Goal: Find specific page/section: Find specific page/section

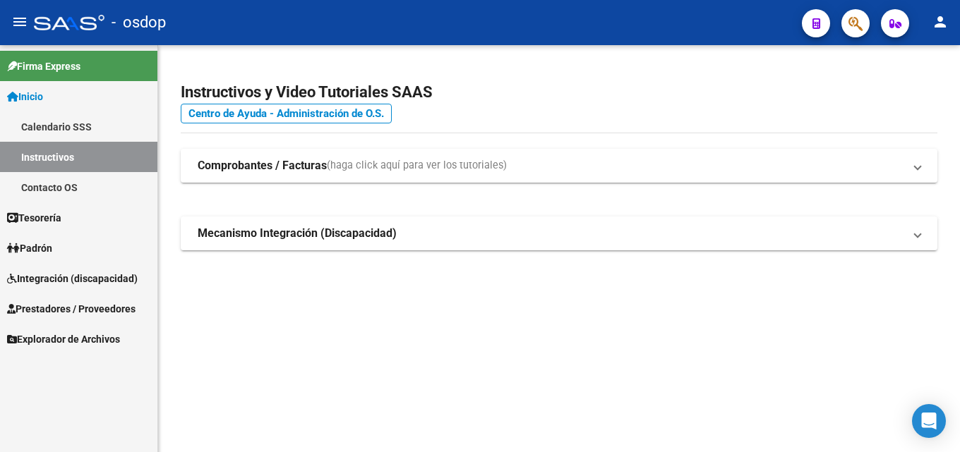
click at [28, 310] on span "Prestadores / Proveedores" at bounding box center [71, 309] width 128 height 16
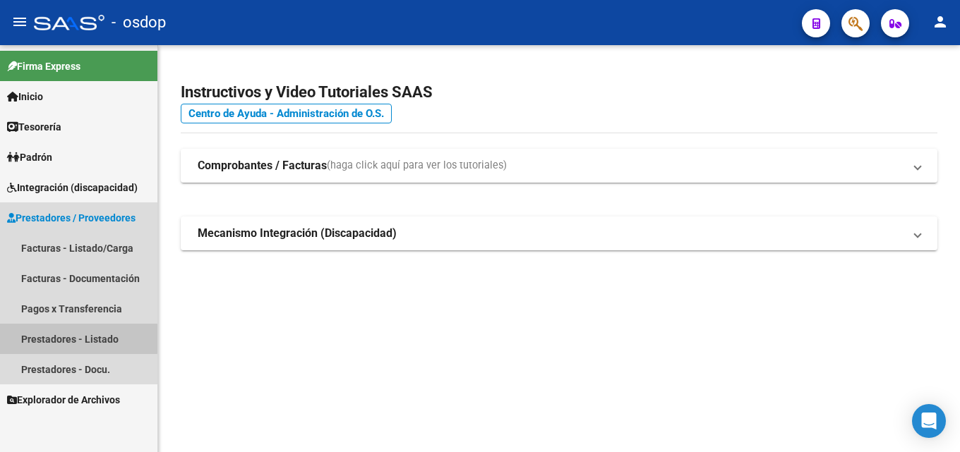
click at [68, 338] on link "Prestadores - Listado" at bounding box center [78, 339] width 157 height 30
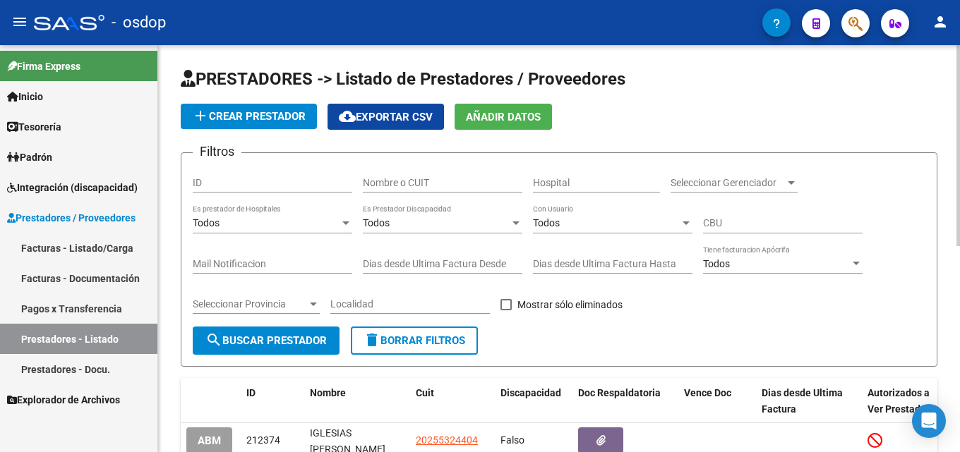
click at [485, 177] on input "Nombre o CUIT" at bounding box center [442, 183] width 159 height 12
click at [379, 186] on input "Nombre o CUIT" at bounding box center [442, 183] width 159 height 12
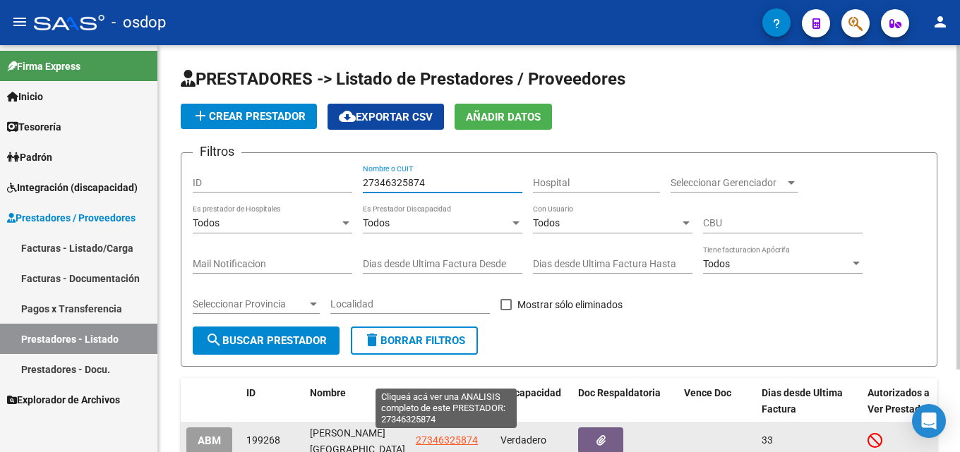
type input "27346325874"
click at [467, 443] on span "27346325874" at bounding box center [447, 440] width 62 height 11
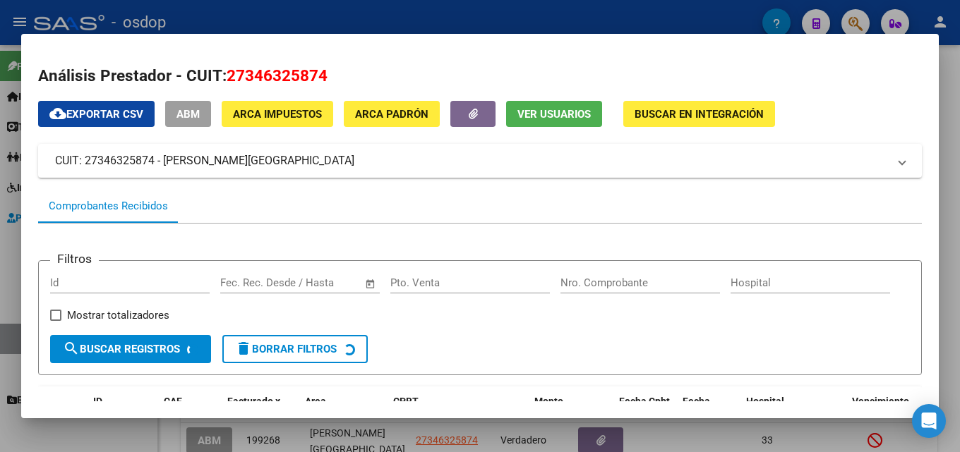
click at [948, 155] on div at bounding box center [480, 226] width 960 height 452
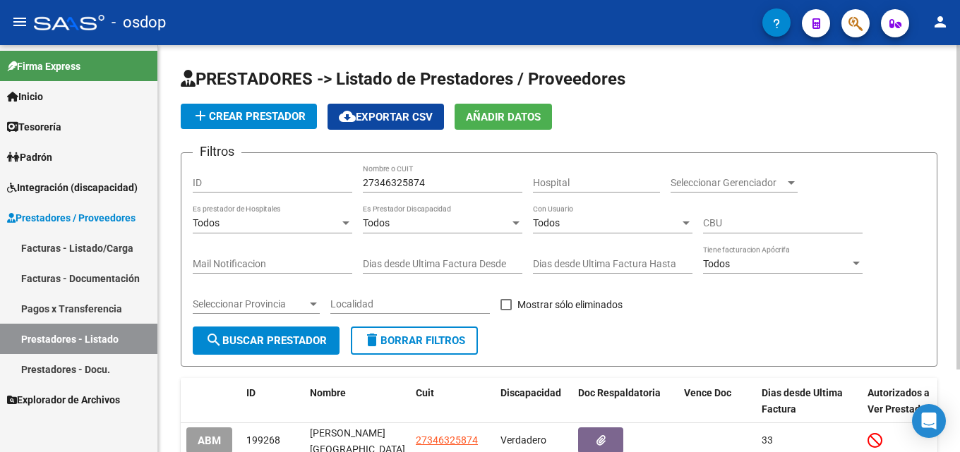
click at [439, 339] on span "delete Borrar Filtros" at bounding box center [414, 340] width 102 height 13
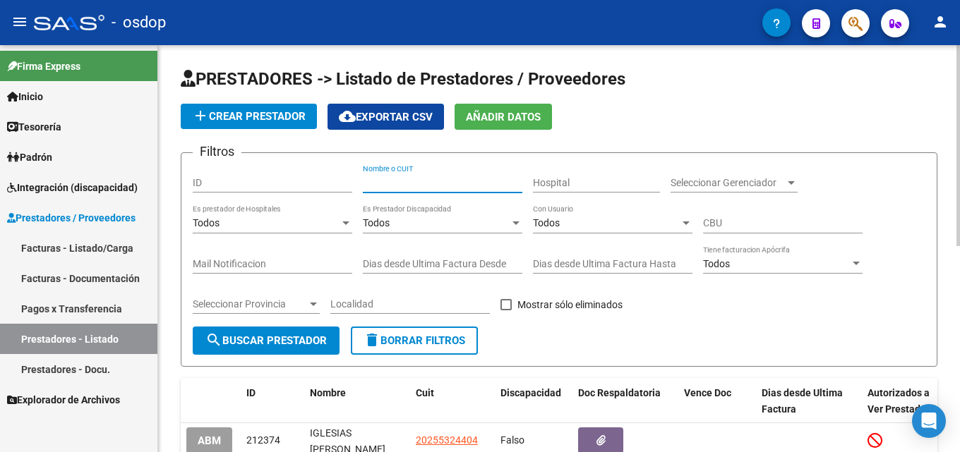
click at [410, 183] on input "Nombre o CUIT" at bounding box center [442, 183] width 159 height 12
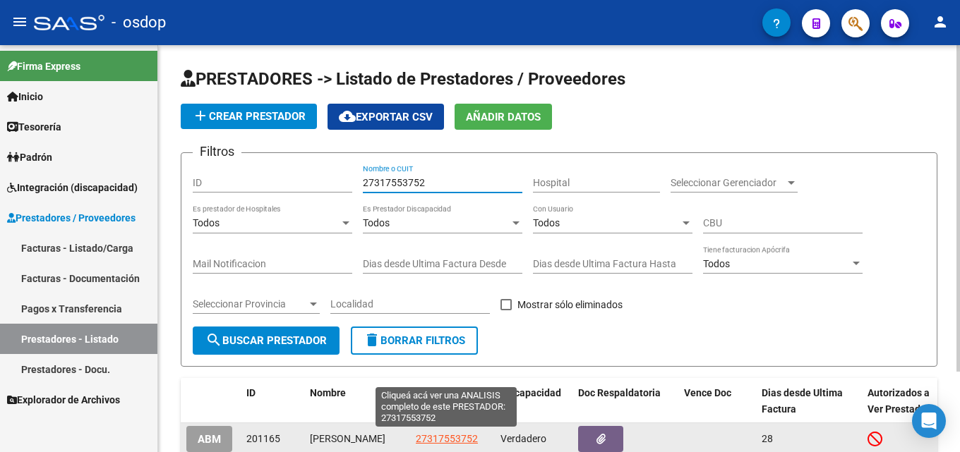
type input "27317553752"
click at [463, 439] on span "27317553752" at bounding box center [447, 438] width 62 height 11
type textarea "27317553752"
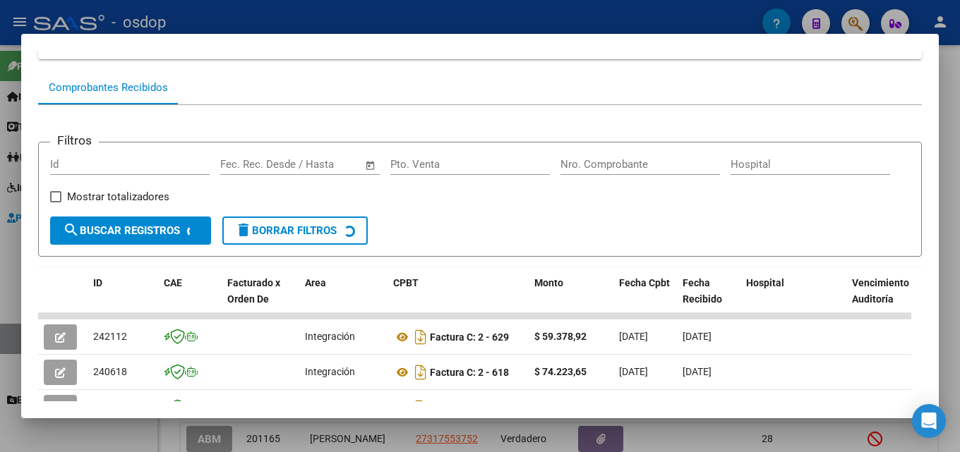
scroll to position [133, 0]
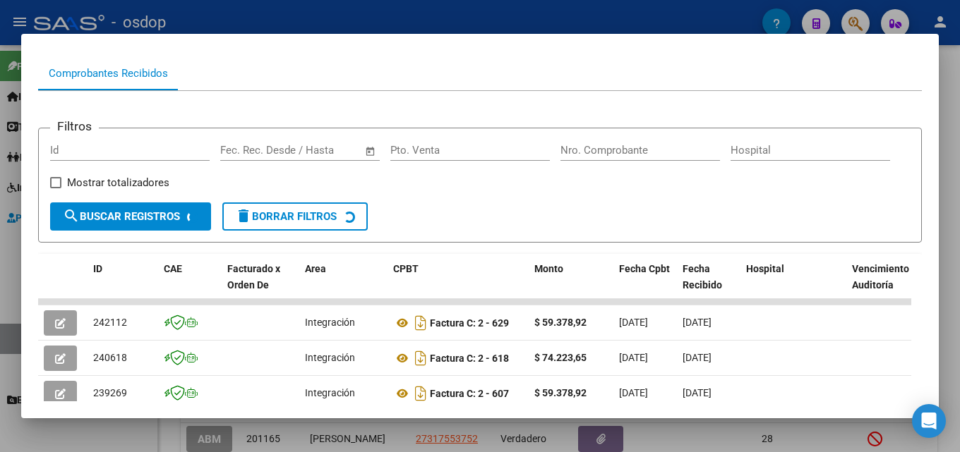
click at [948, 252] on div at bounding box center [480, 226] width 960 height 452
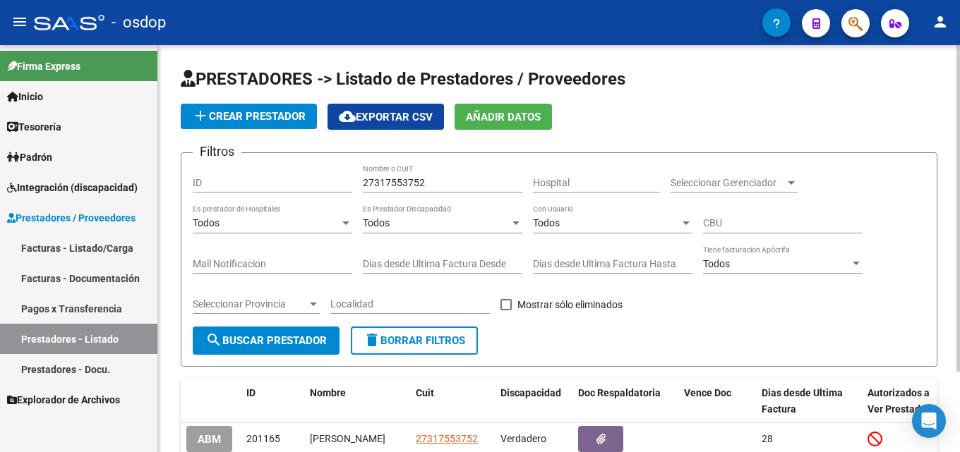
click at [435, 349] on button "delete Borrar Filtros" at bounding box center [414, 341] width 127 height 28
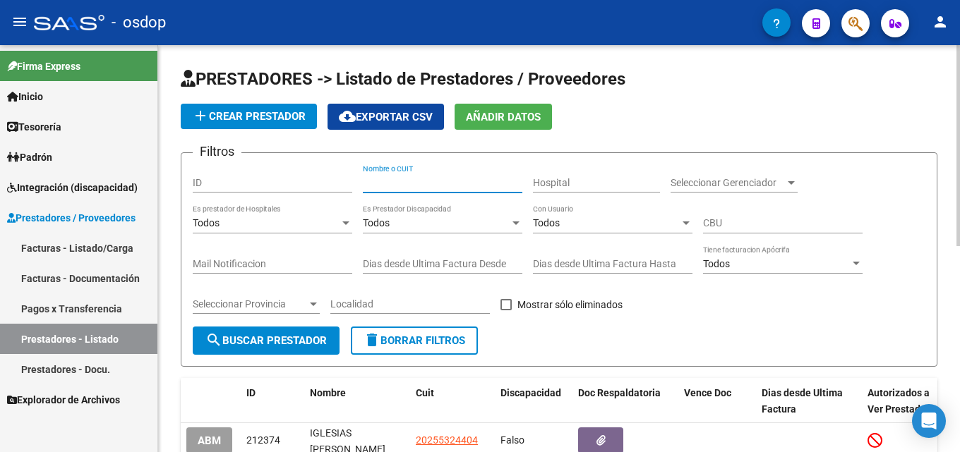
click at [416, 187] on input "Nombre o CUIT" at bounding box center [442, 183] width 159 height 12
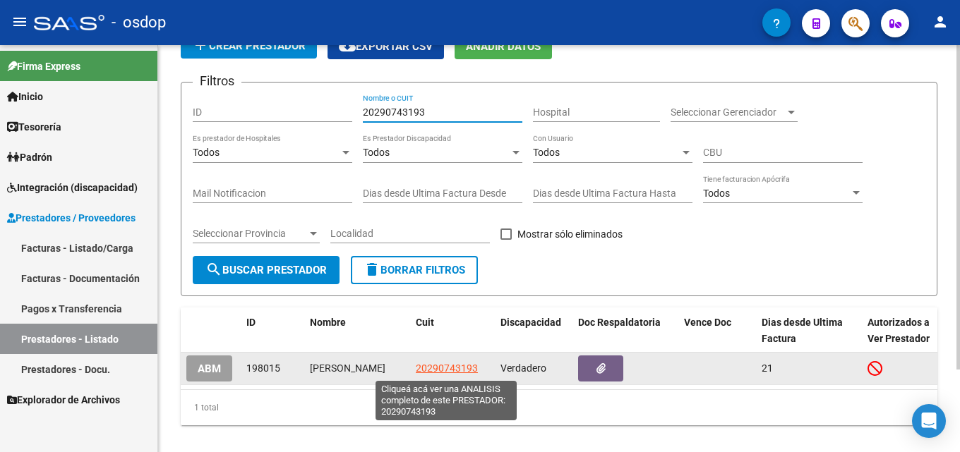
type input "20290743193"
click at [445, 368] on span "20290743193" at bounding box center [447, 368] width 62 height 11
type textarea "20290743193"
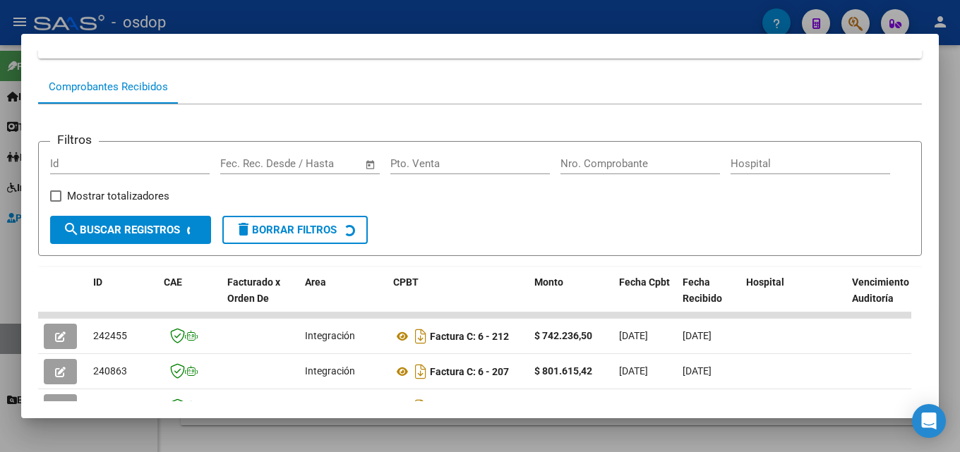
scroll to position [152, 0]
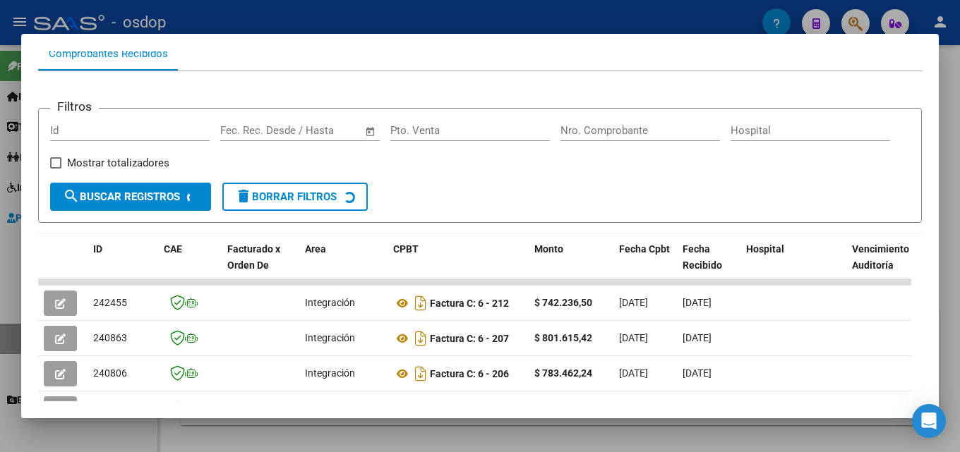
click at [948, 246] on div at bounding box center [480, 226] width 960 height 452
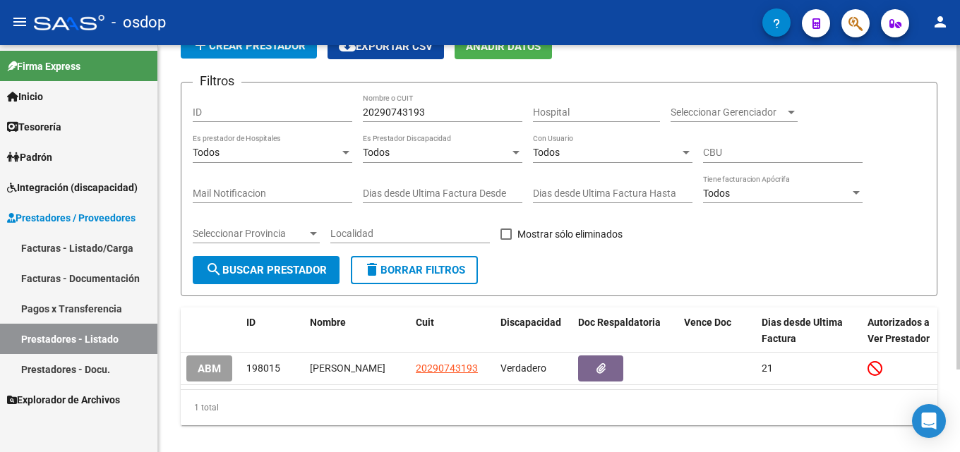
click at [416, 271] on span "delete Borrar Filtros" at bounding box center [414, 270] width 102 height 13
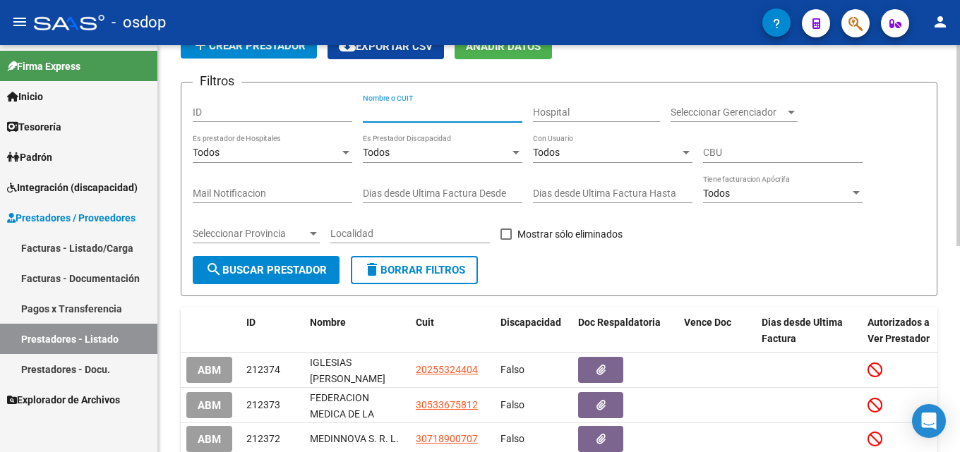
click at [394, 111] on input "Nombre o CUIT" at bounding box center [442, 113] width 159 height 12
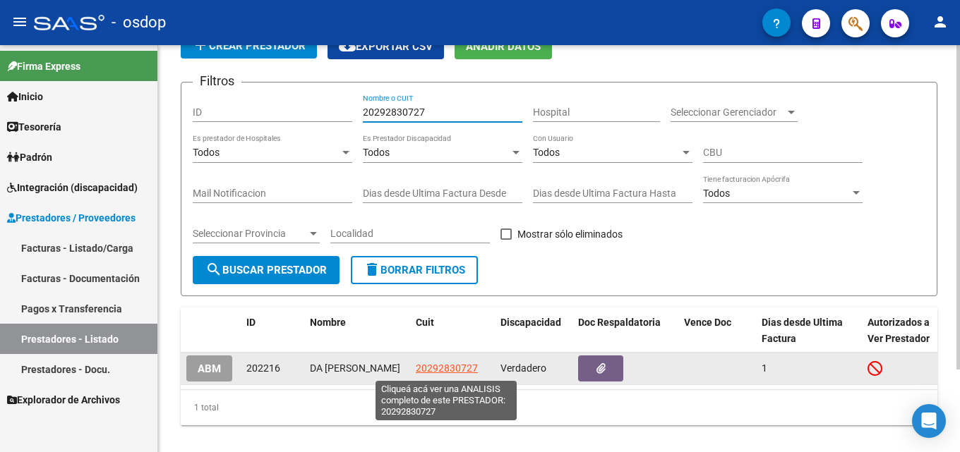
type input "20292830727"
click at [461, 368] on span "20292830727" at bounding box center [447, 368] width 62 height 11
type textarea "20292830727"
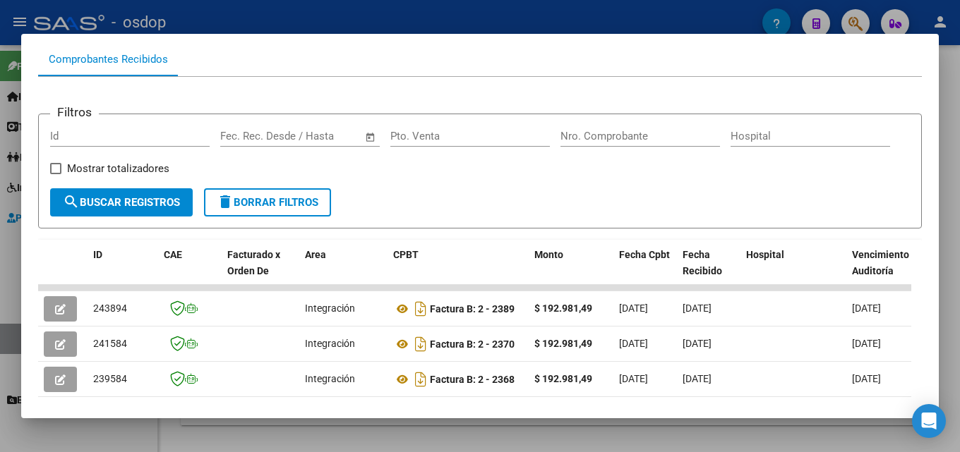
scroll to position [183, 0]
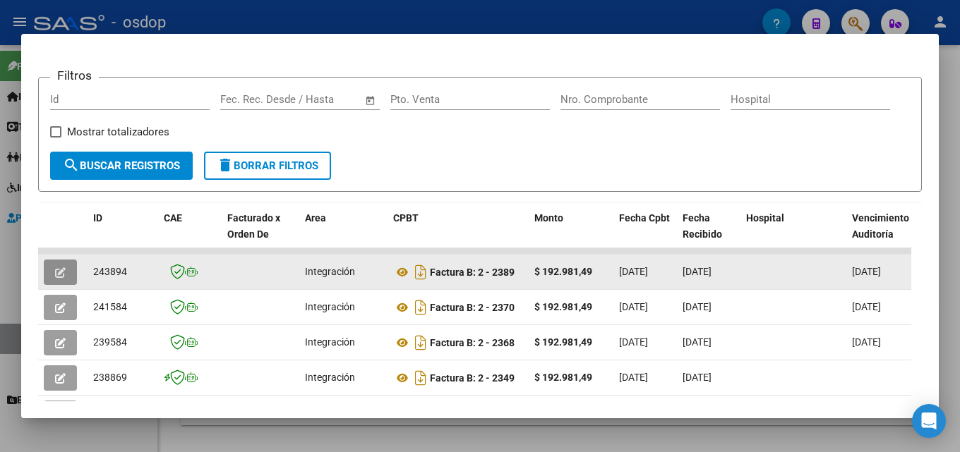
click at [70, 269] on button "button" at bounding box center [60, 272] width 33 height 25
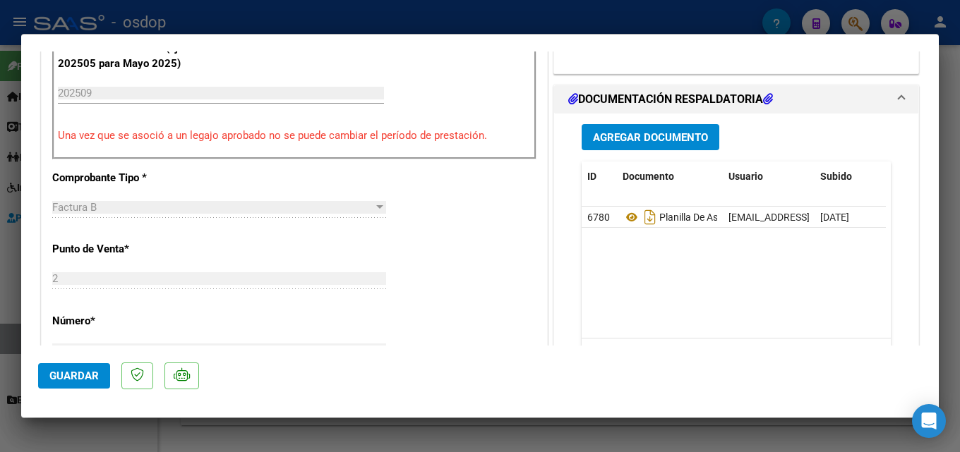
scroll to position [394, 0]
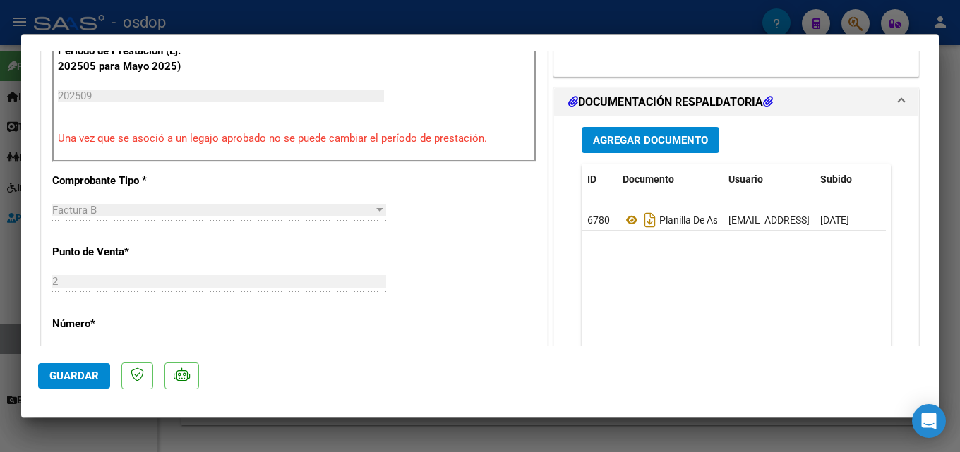
click at [948, 222] on div at bounding box center [480, 226] width 960 height 452
type input "$ 0,00"
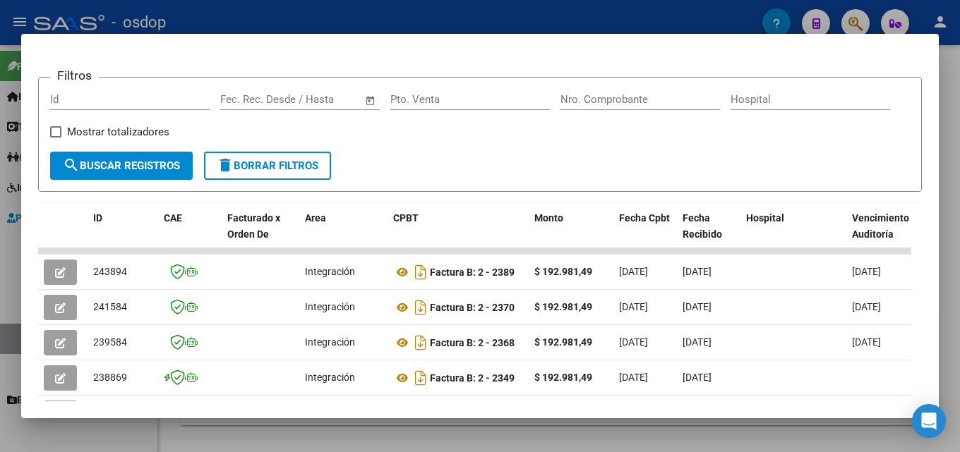
click at [948, 262] on div at bounding box center [480, 226] width 960 height 452
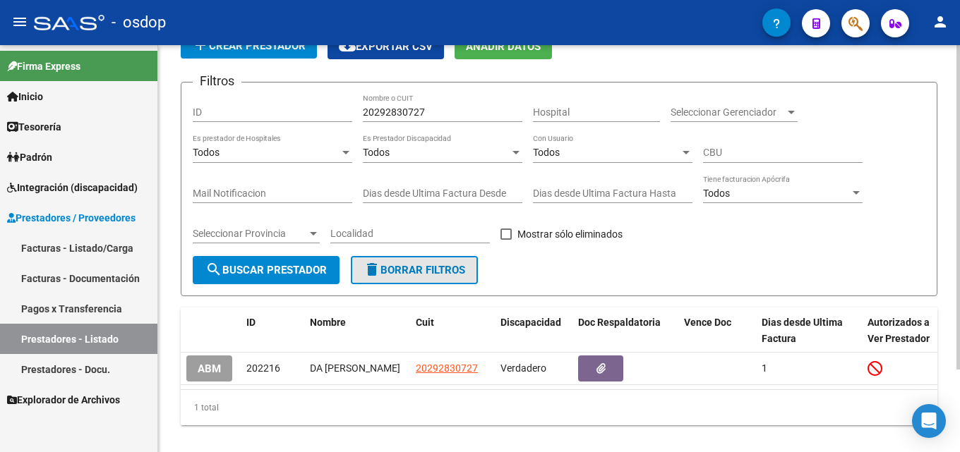
click at [402, 274] on span "delete Borrar Filtros" at bounding box center [414, 270] width 102 height 13
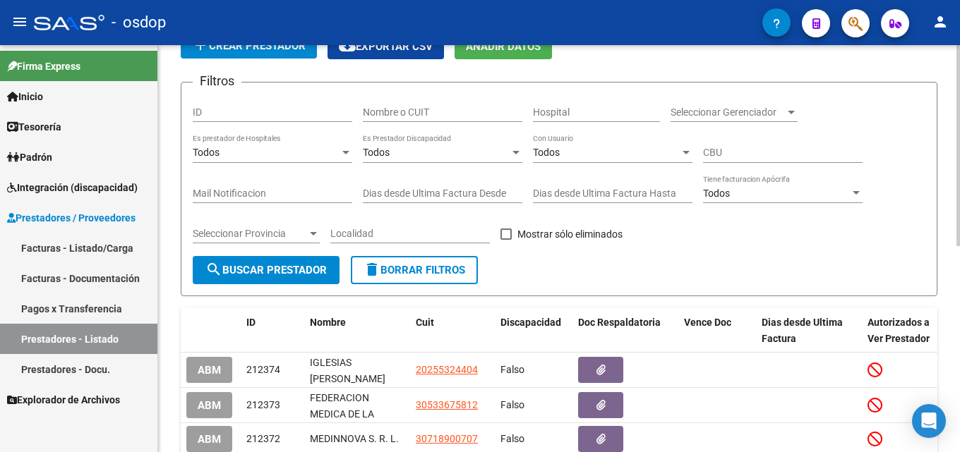
click at [425, 111] on input "Nombre o CUIT" at bounding box center [442, 113] width 159 height 12
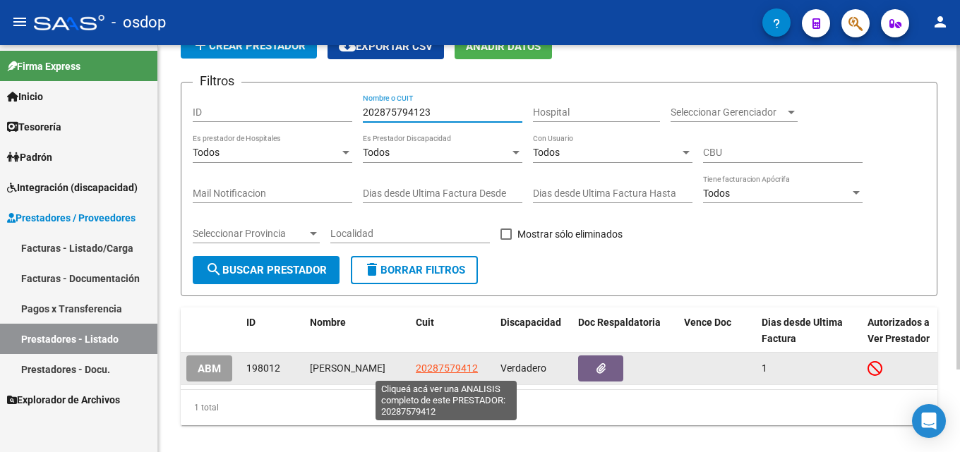
type input "202875794123"
click at [453, 366] on span "20287579412" at bounding box center [447, 368] width 62 height 11
type textarea "20287579412"
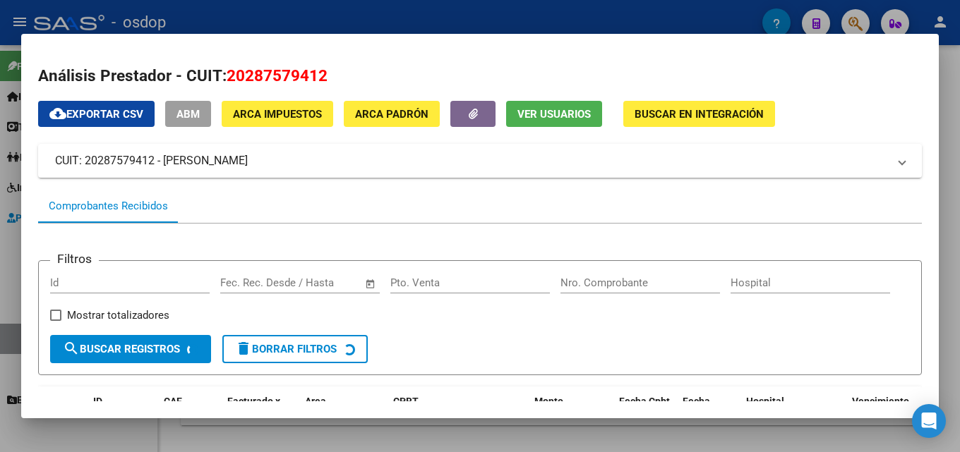
scroll to position [243, 0]
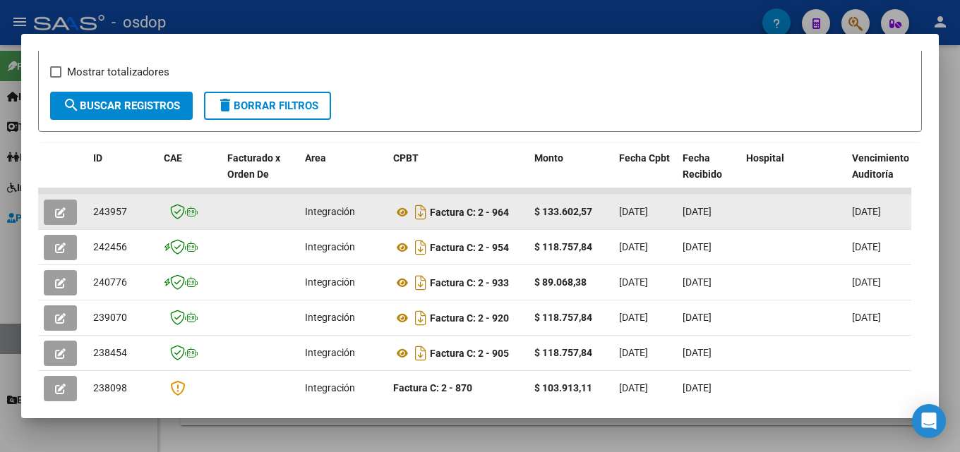
click at [56, 218] on icon "button" at bounding box center [60, 212] width 11 height 11
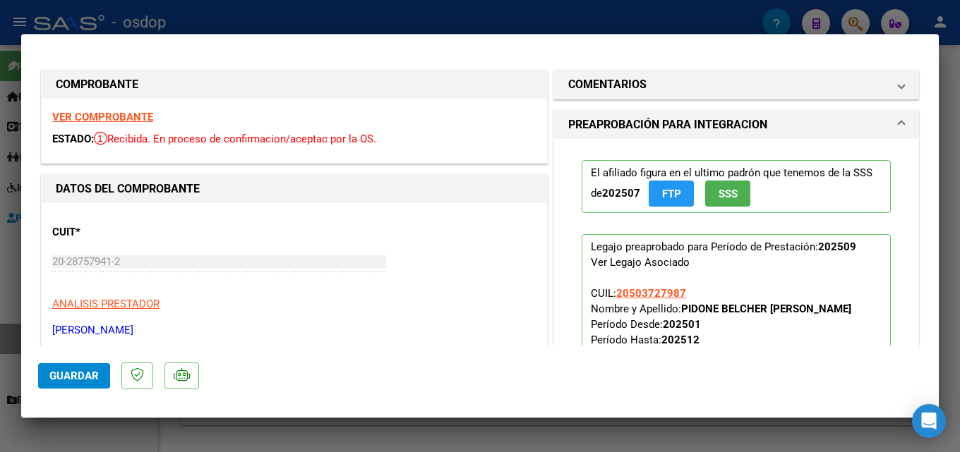
drag, startPoint x: 938, startPoint y: 113, endPoint x: 951, endPoint y: 141, distance: 30.9
click at [948, 143] on div at bounding box center [480, 226] width 960 height 452
type input "$ 0,00"
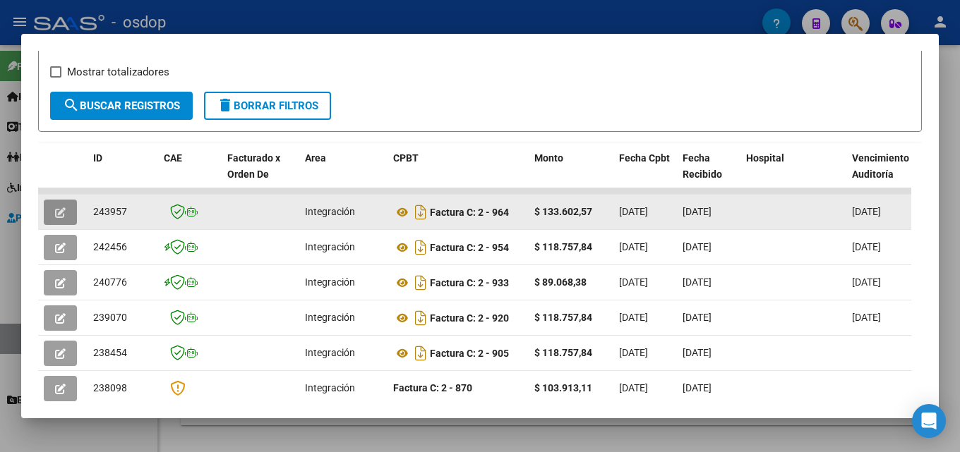
click at [47, 219] on button "button" at bounding box center [60, 212] width 33 height 25
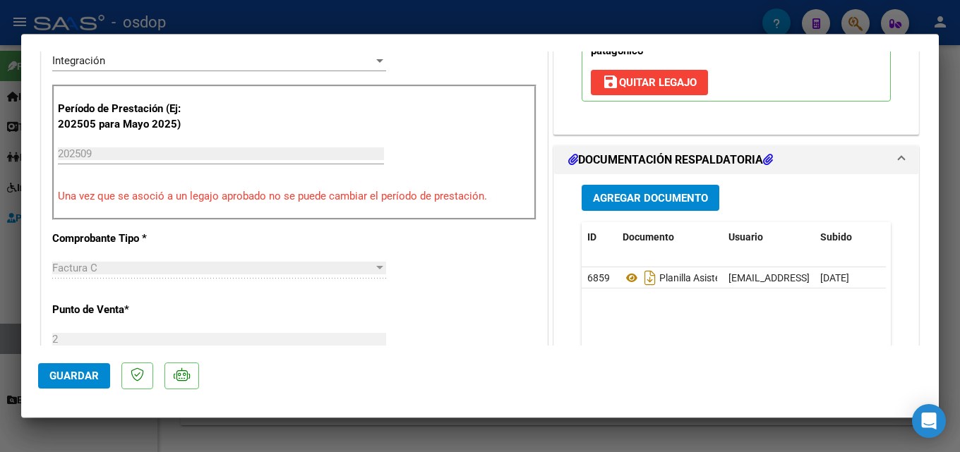
scroll to position [400, 0]
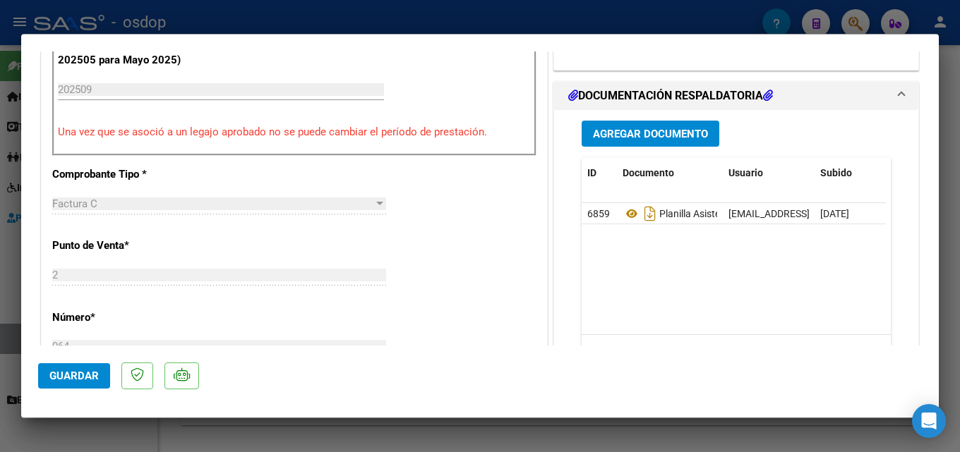
click at [948, 229] on div at bounding box center [480, 226] width 960 height 452
type input "$ 0,00"
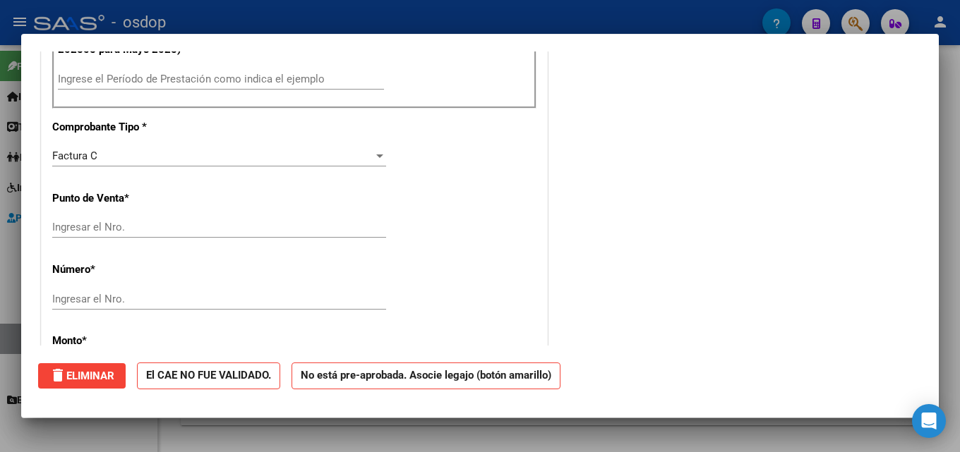
scroll to position [0, 0]
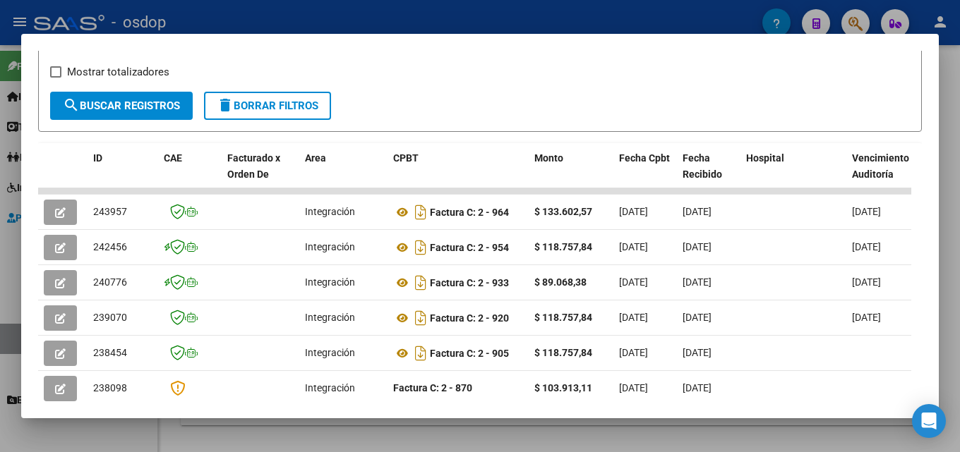
click at [948, 218] on div at bounding box center [480, 226] width 960 height 452
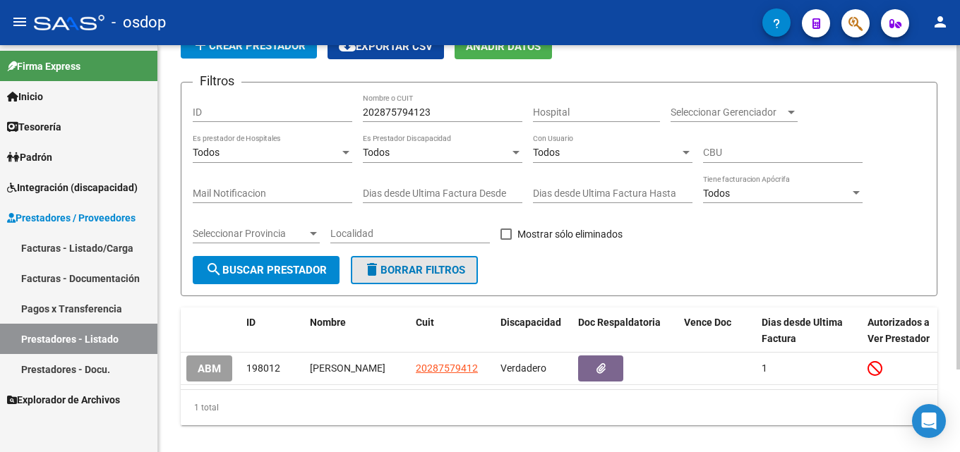
click at [442, 262] on button "delete Borrar Filtros" at bounding box center [414, 270] width 127 height 28
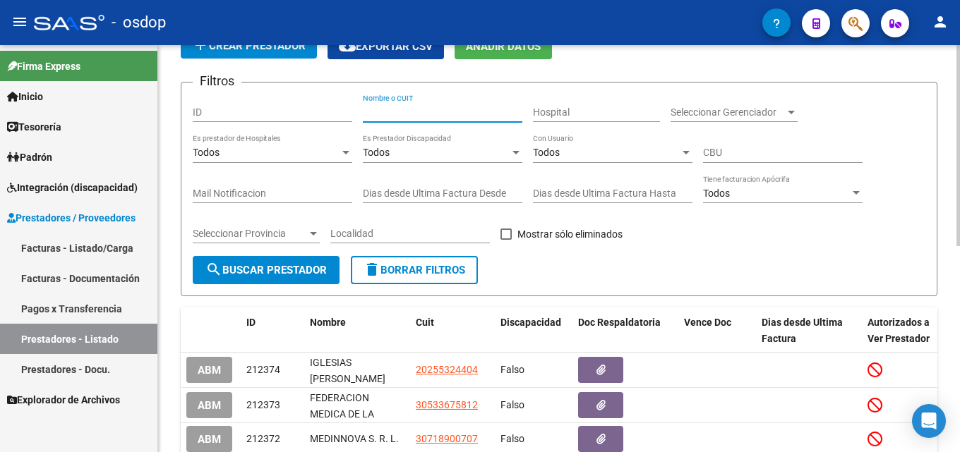
click at [433, 114] on input "Nombre o CUIT" at bounding box center [442, 113] width 159 height 12
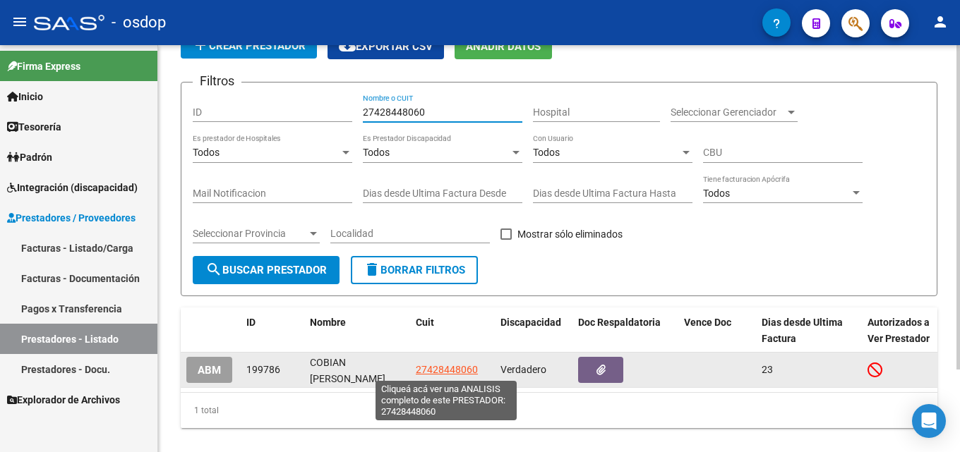
type input "27428448060"
click at [469, 365] on span "27428448060" at bounding box center [447, 369] width 62 height 11
type textarea "27428448060"
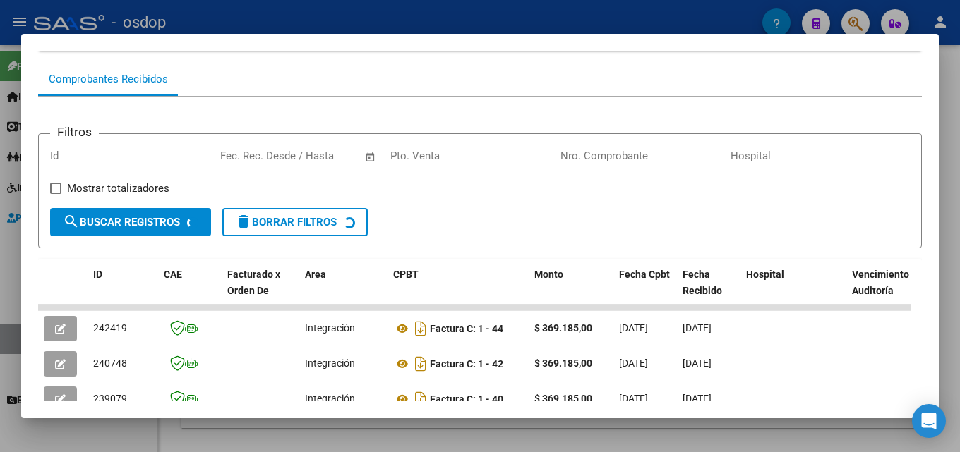
scroll to position [131, 0]
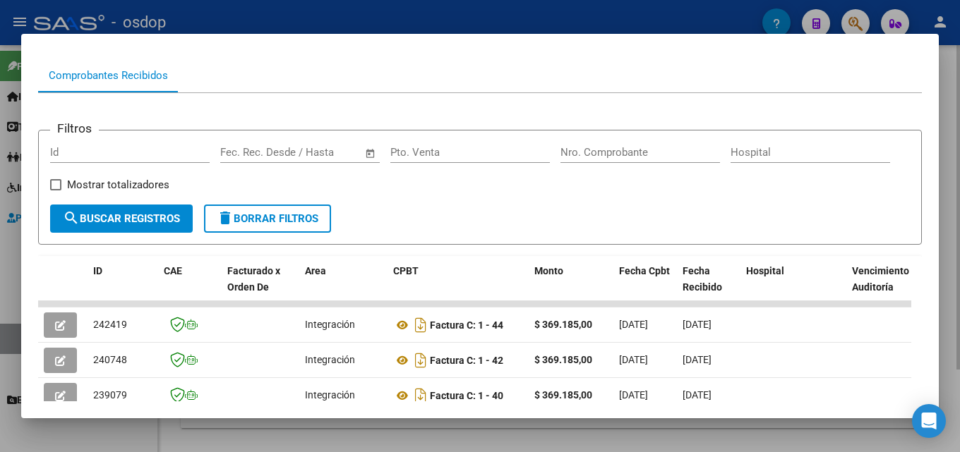
click at [948, 243] on div at bounding box center [480, 226] width 960 height 452
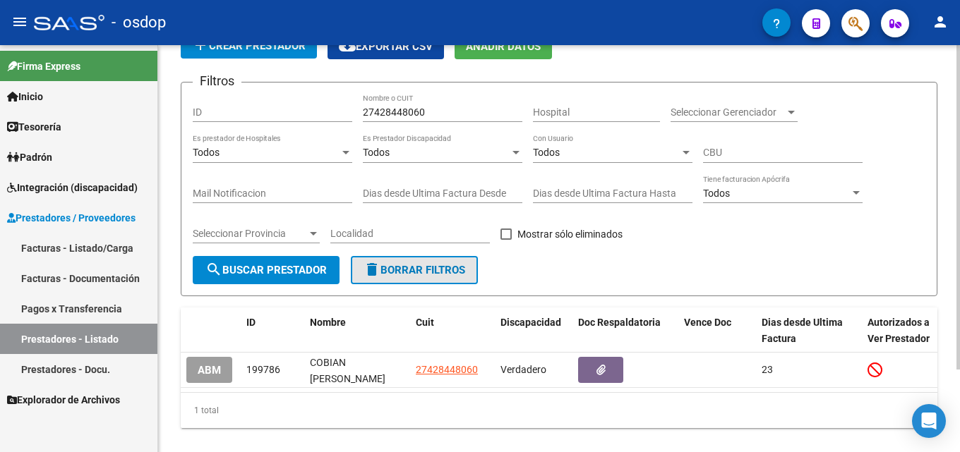
click at [431, 265] on span "delete Borrar Filtros" at bounding box center [414, 270] width 102 height 13
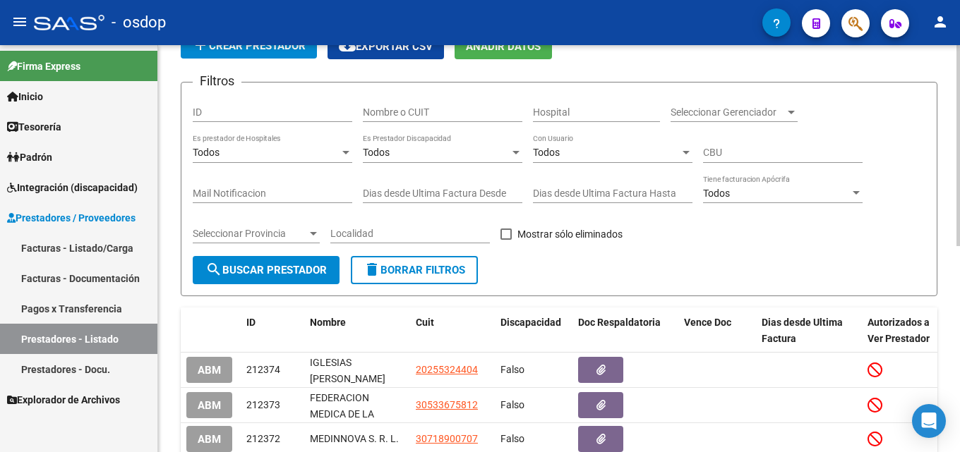
click at [413, 117] on input "Nombre o CUIT" at bounding box center [442, 113] width 159 height 12
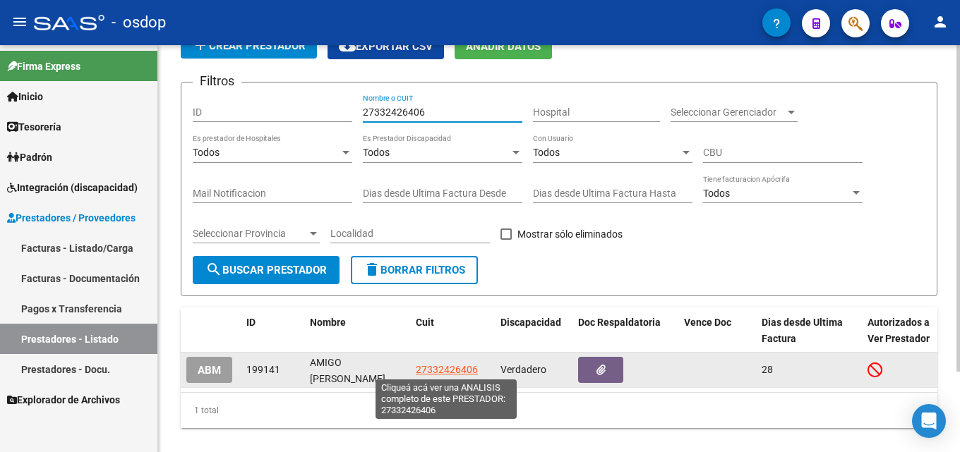
type input "27332426406"
click at [434, 371] on span "27332426406" at bounding box center [447, 369] width 62 height 11
type textarea "27332426406"
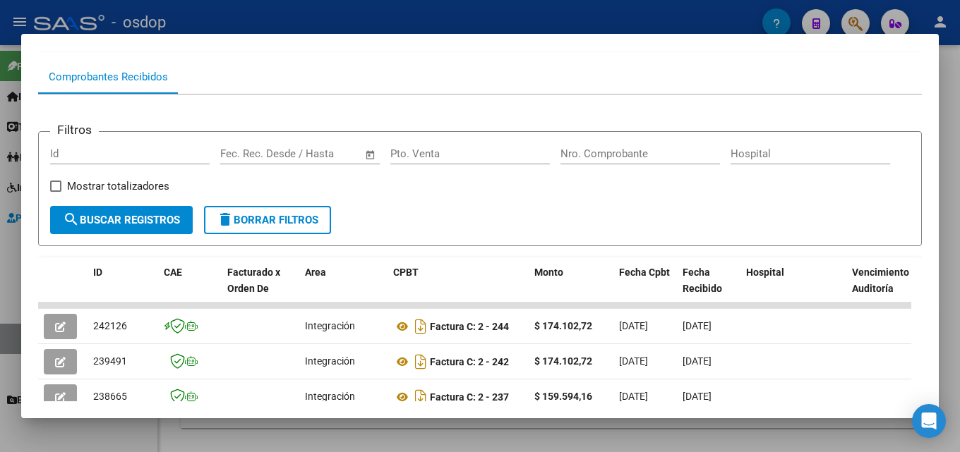
scroll to position [138, 0]
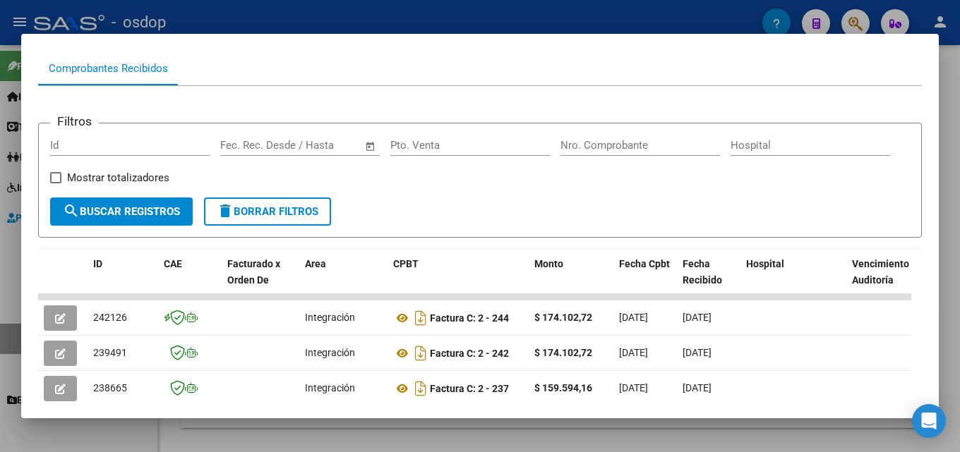
drag, startPoint x: 958, startPoint y: 244, endPoint x: 911, endPoint y: 248, distance: 47.4
click at [948, 245] on div at bounding box center [480, 226] width 960 height 452
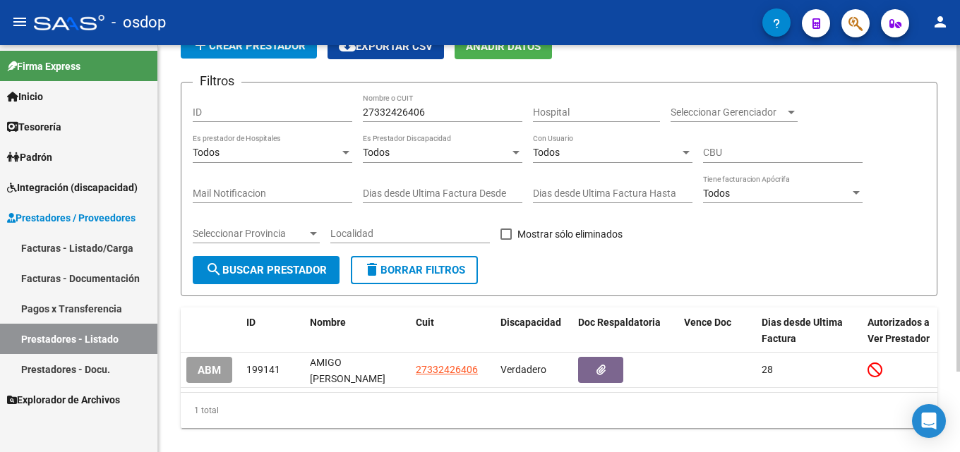
click at [434, 257] on button "delete Borrar Filtros" at bounding box center [414, 270] width 127 height 28
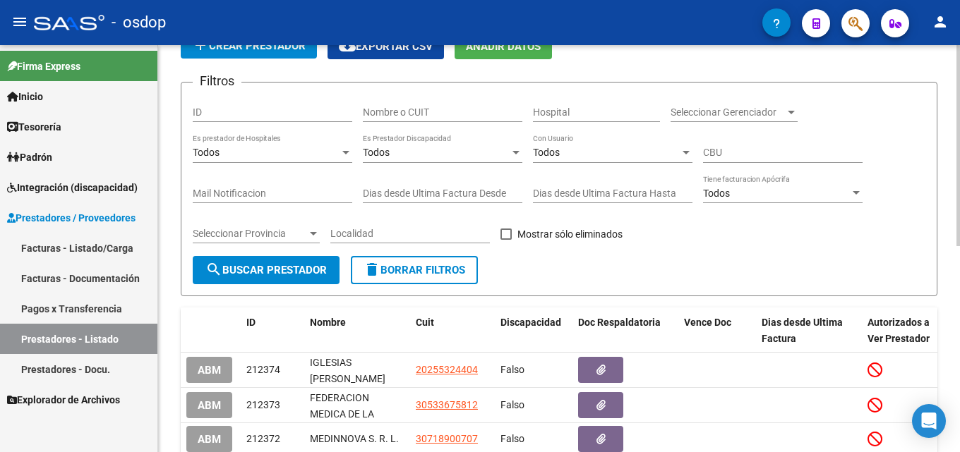
click at [458, 119] on div "Nombre o CUIT" at bounding box center [442, 108] width 159 height 28
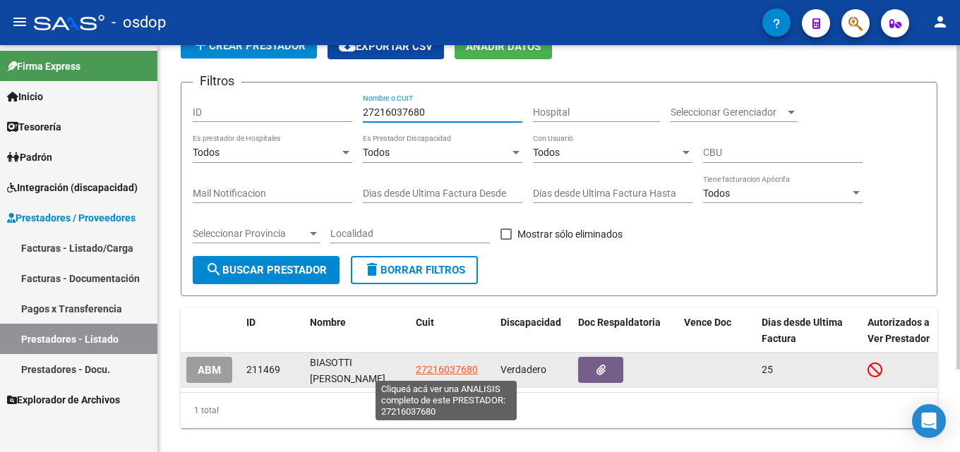
type input "27216037680"
click at [447, 366] on span "27216037680" at bounding box center [447, 369] width 62 height 11
type textarea "27216037680"
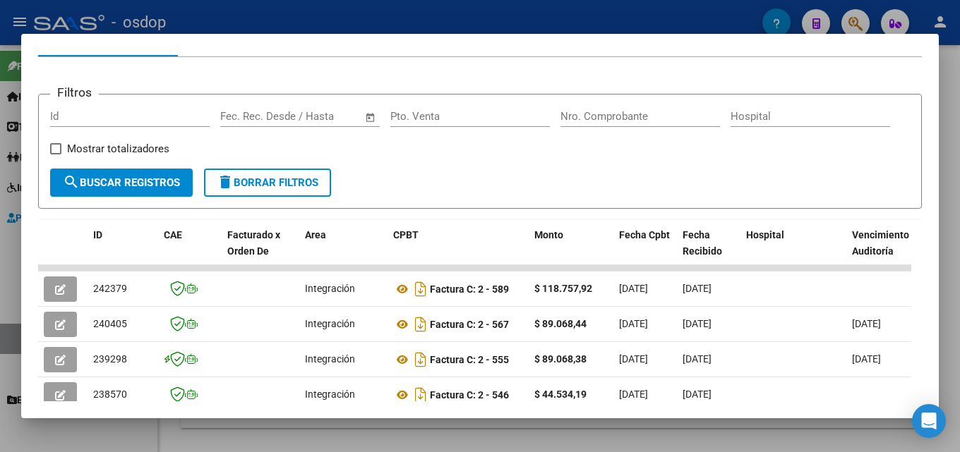
scroll to position [168, 0]
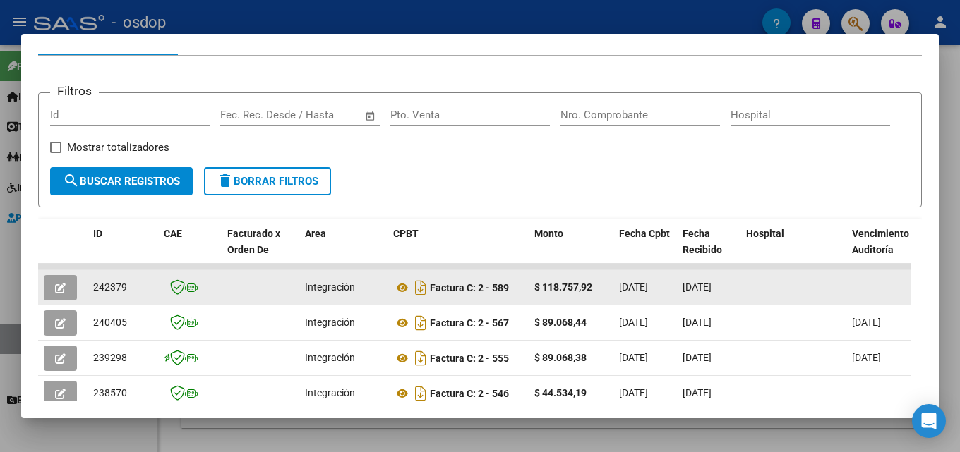
drag, startPoint x: 959, startPoint y: 298, endPoint x: 867, endPoint y: 297, distance: 91.7
click at [948, 299] on div at bounding box center [480, 226] width 960 height 452
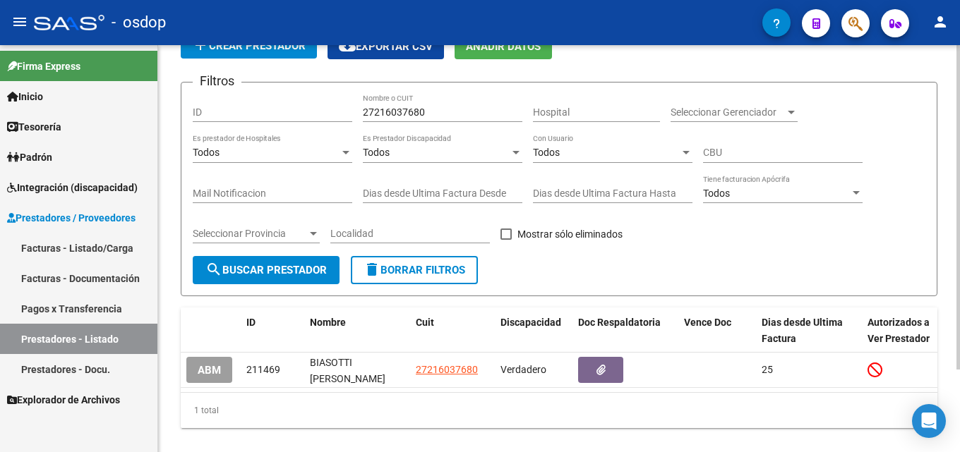
click at [394, 278] on button "delete Borrar Filtros" at bounding box center [414, 270] width 127 height 28
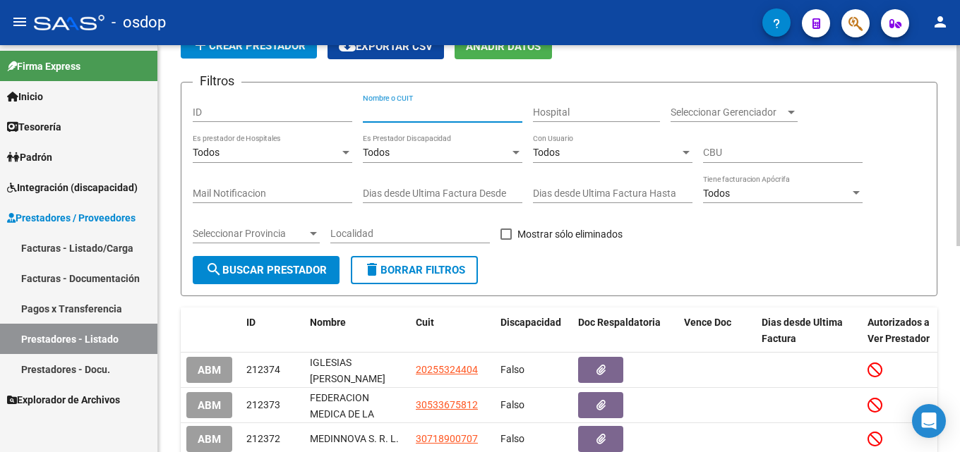
click at [424, 114] on input "Nombre o CUIT" at bounding box center [442, 113] width 159 height 12
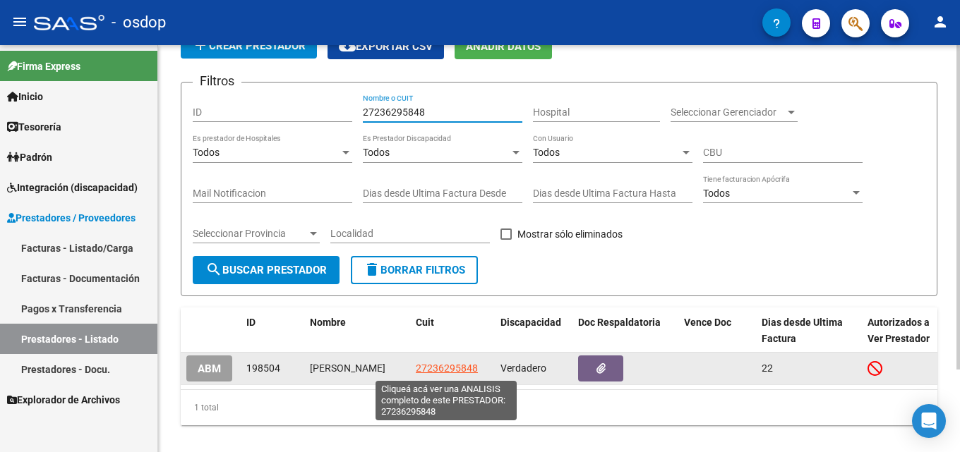
type input "27236295848"
click at [448, 363] on span "27236295848" at bounding box center [447, 368] width 62 height 11
type textarea "27236295848"
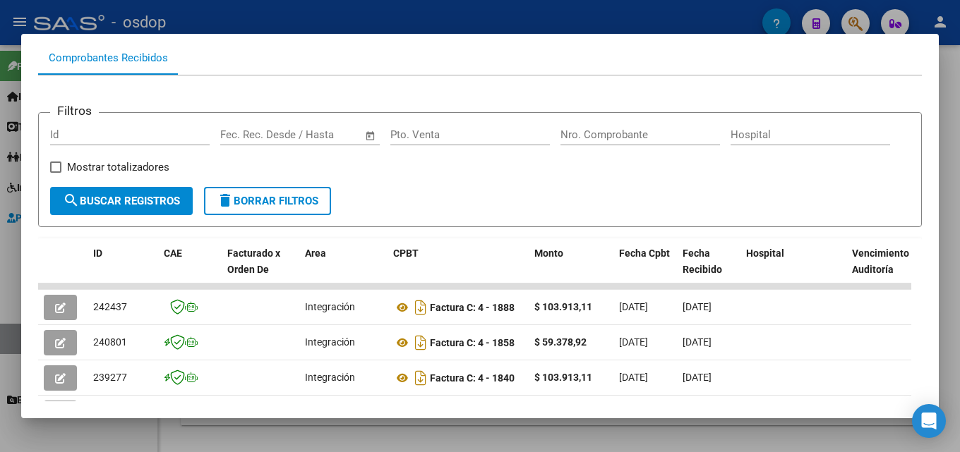
scroll to position [150, 0]
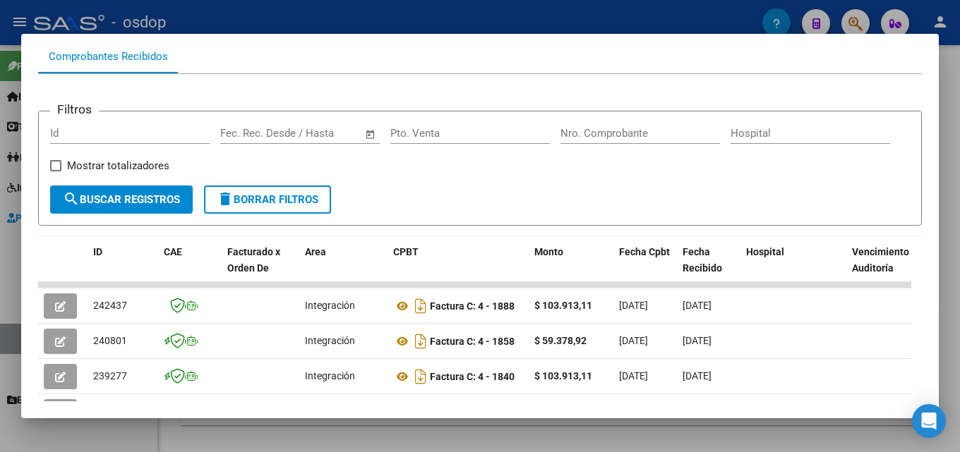
click at [948, 269] on div at bounding box center [480, 226] width 960 height 452
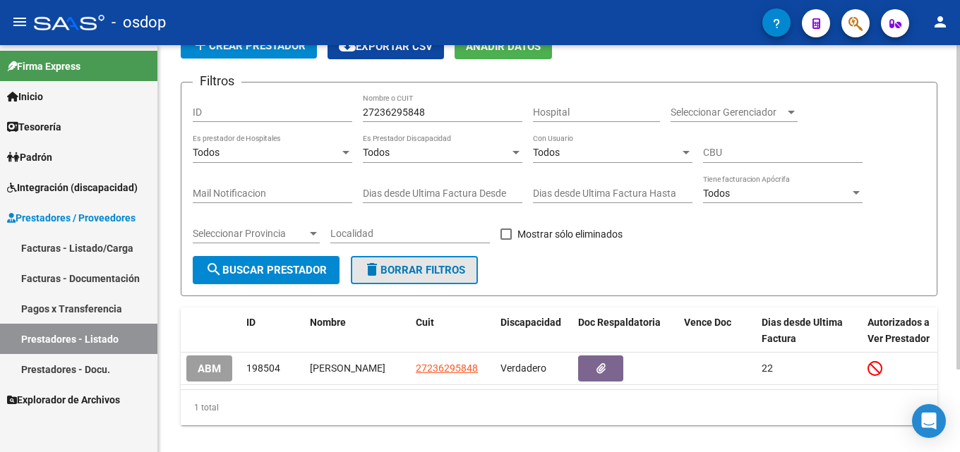
click at [437, 274] on span "delete Borrar Filtros" at bounding box center [414, 270] width 102 height 13
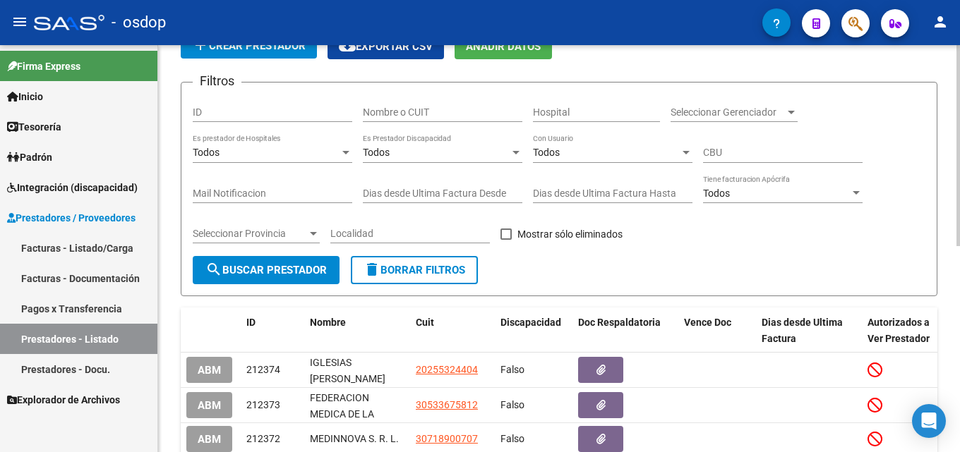
click at [428, 113] on input "Nombre o CUIT" at bounding box center [442, 113] width 159 height 12
click at [442, 112] on input "Nombre o CUIT" at bounding box center [442, 113] width 159 height 12
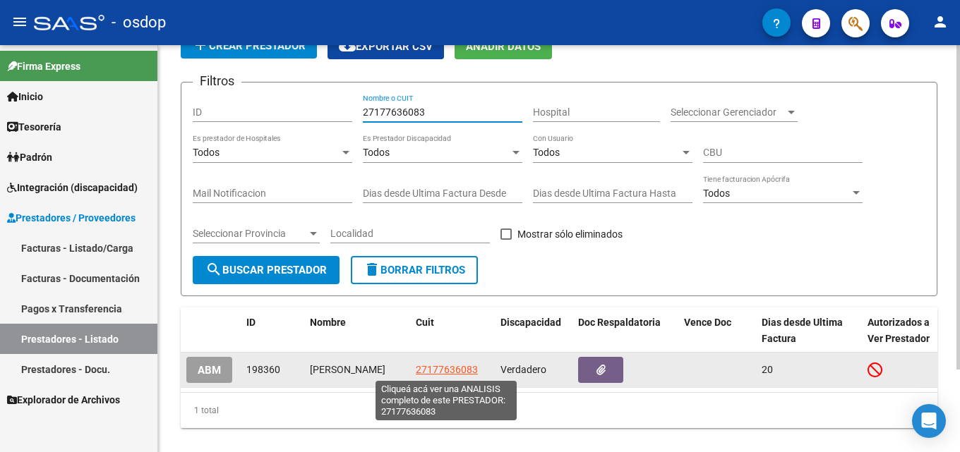
type input "27177636083"
click at [429, 372] on span "27177636083" at bounding box center [447, 369] width 62 height 11
type textarea "27177636083"
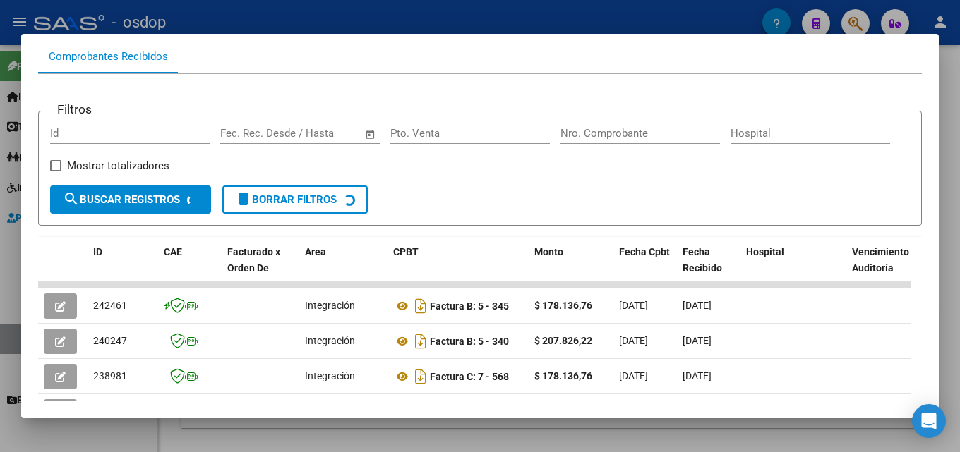
scroll to position [152, 0]
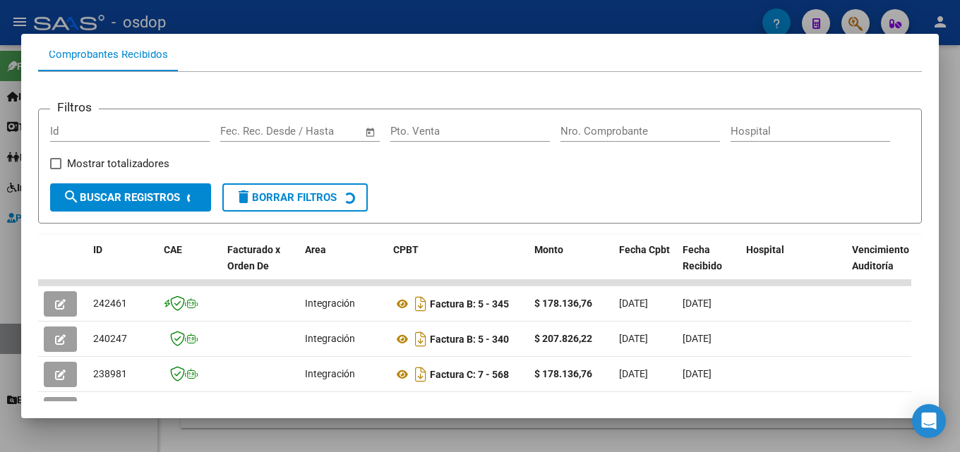
click at [948, 253] on div at bounding box center [480, 226] width 960 height 452
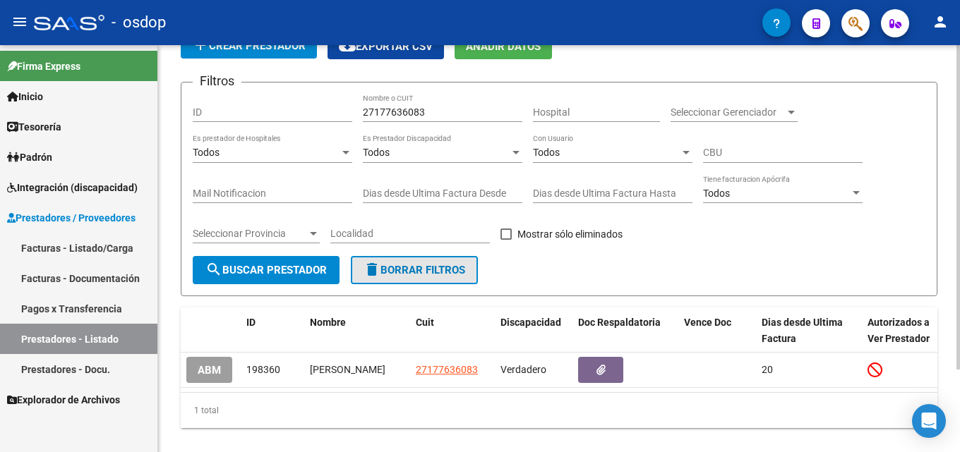
click at [413, 265] on span "delete Borrar Filtros" at bounding box center [414, 270] width 102 height 13
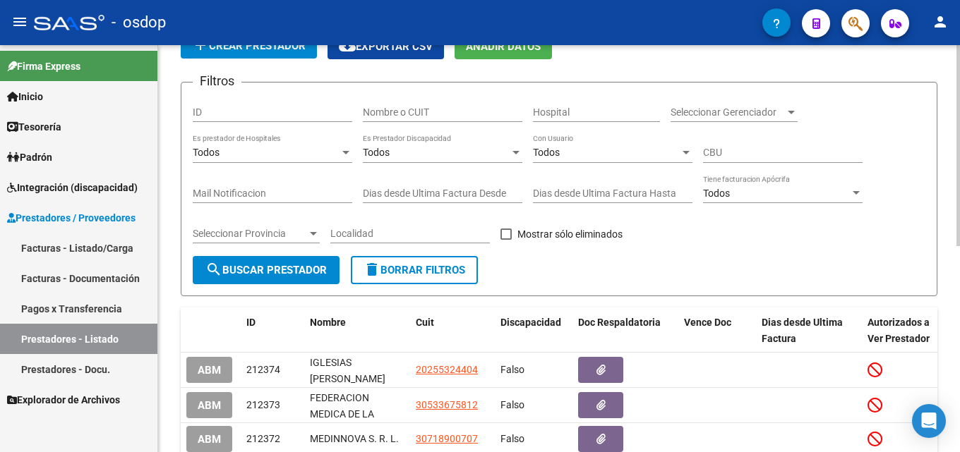
click at [416, 102] on div "Nombre o CUIT" at bounding box center [442, 108] width 159 height 28
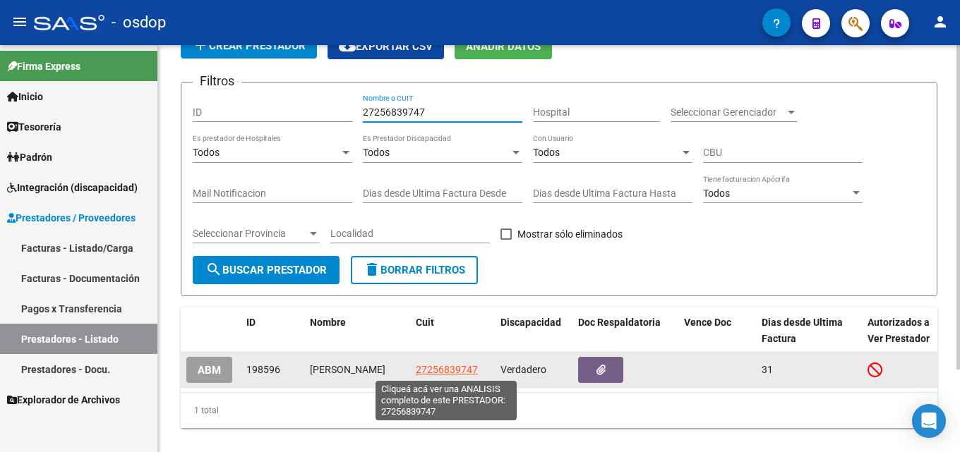
type input "27256839747"
click at [444, 365] on span "27256839747" at bounding box center [447, 369] width 62 height 11
type textarea "27256839747"
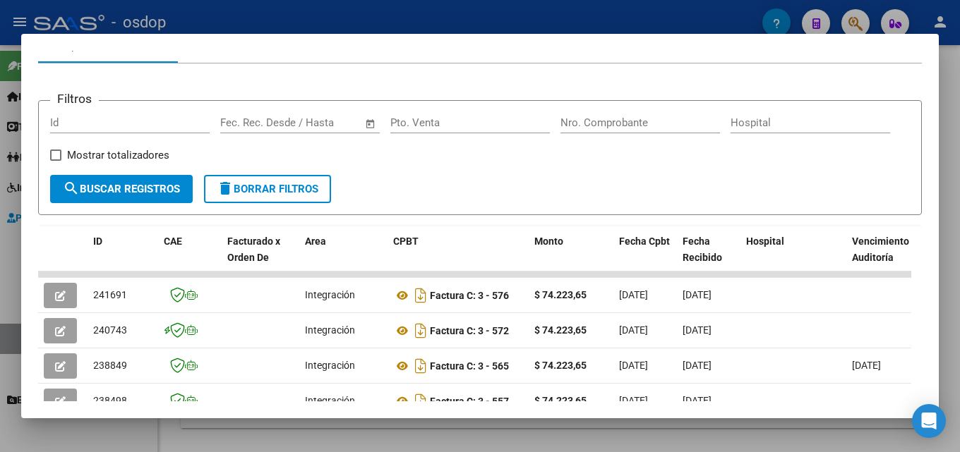
scroll to position [167, 0]
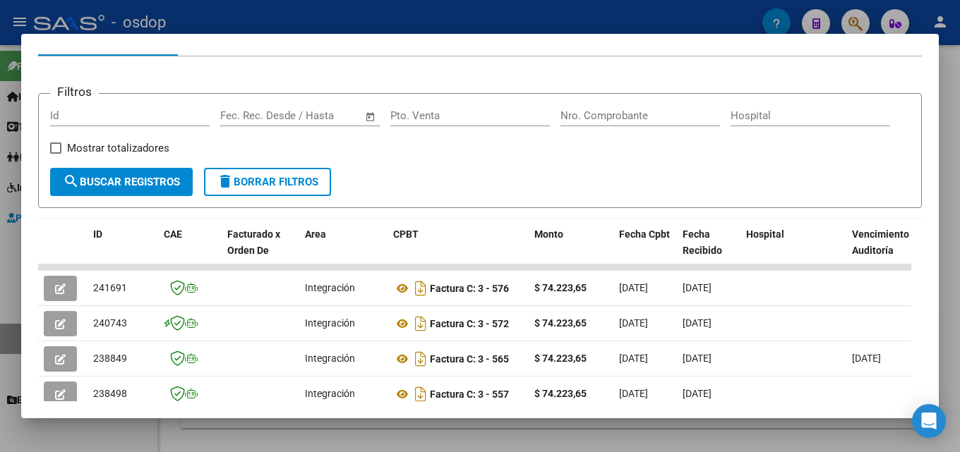
click at [948, 282] on div at bounding box center [480, 226] width 960 height 452
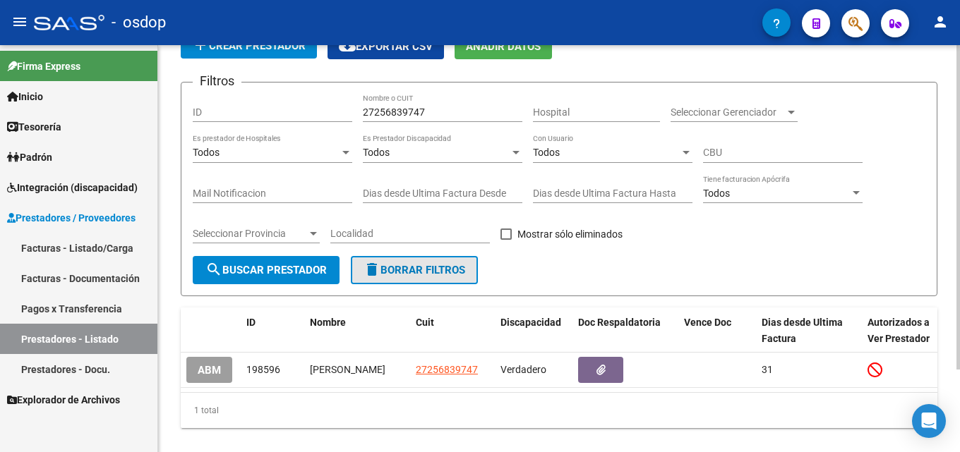
click at [421, 274] on span "delete Borrar Filtros" at bounding box center [414, 270] width 102 height 13
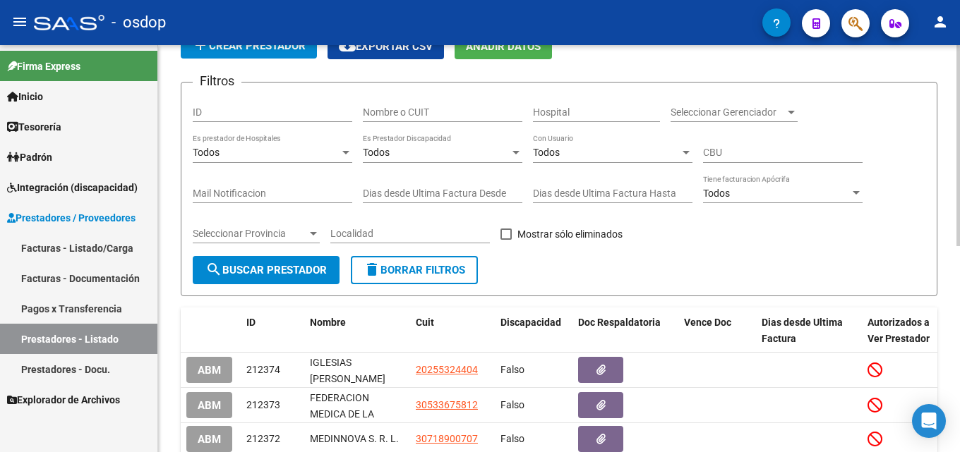
click at [399, 111] on input "Nombre o CUIT" at bounding box center [442, 113] width 159 height 12
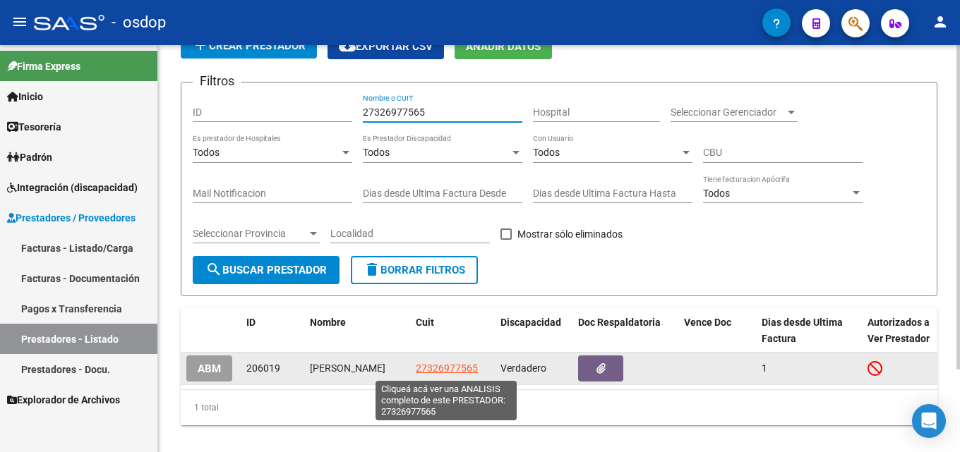
type input "27326977565"
click at [442, 374] on span "27326977565" at bounding box center [447, 368] width 62 height 11
type textarea "27326977565"
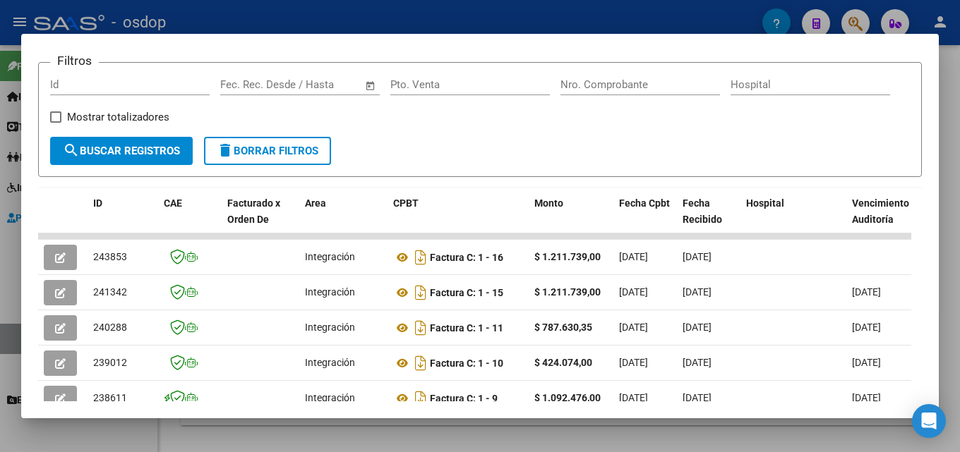
scroll to position [201, 0]
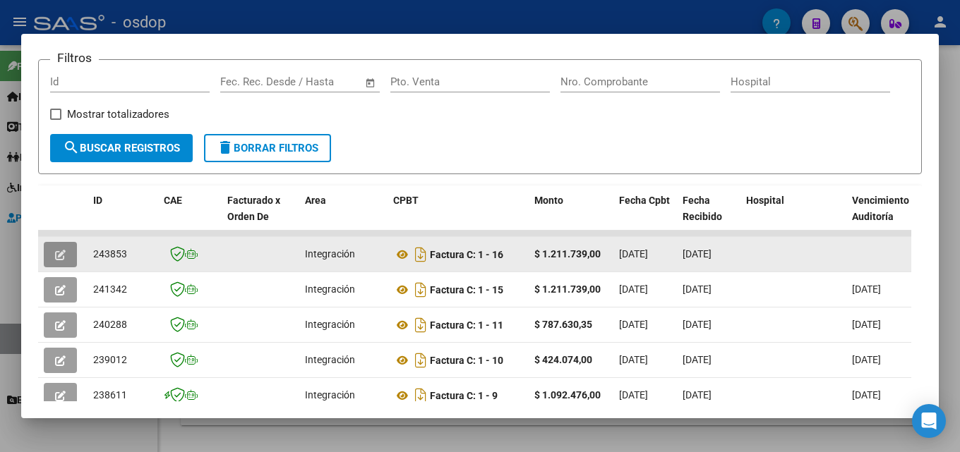
click at [53, 262] on button "button" at bounding box center [60, 254] width 33 height 25
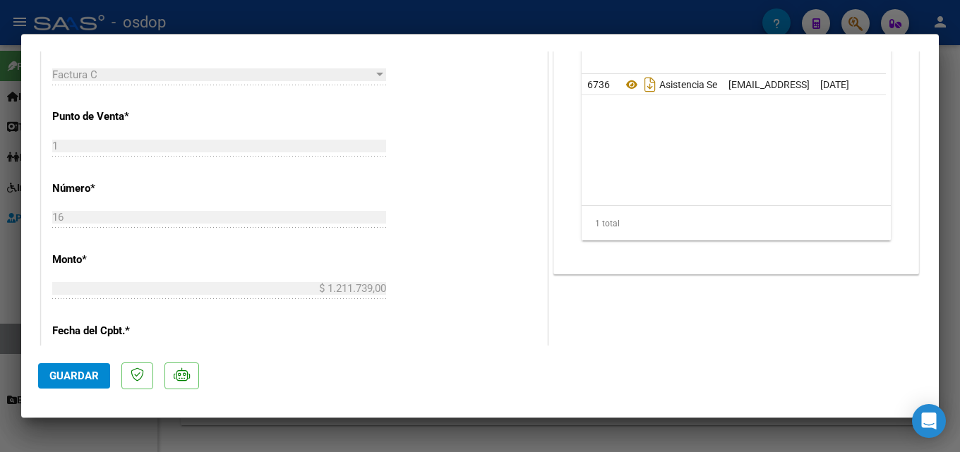
scroll to position [597, 0]
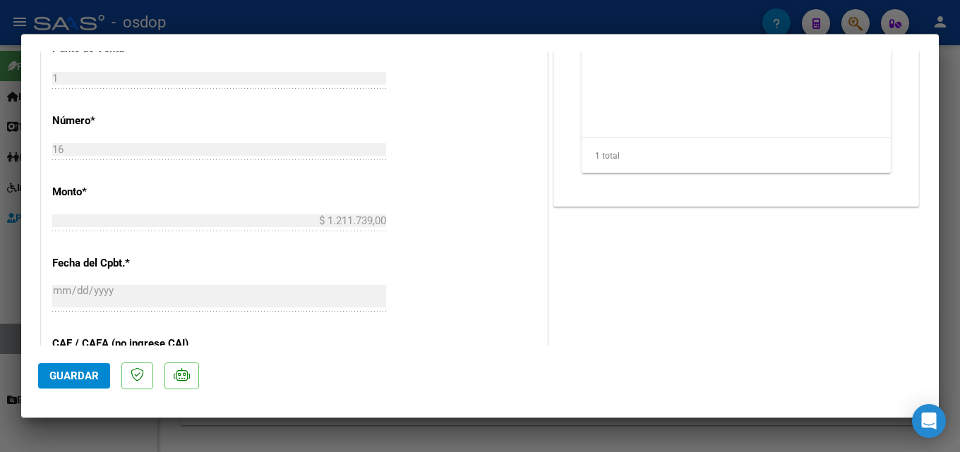
click at [948, 231] on div at bounding box center [480, 226] width 960 height 452
type input "$ 0,00"
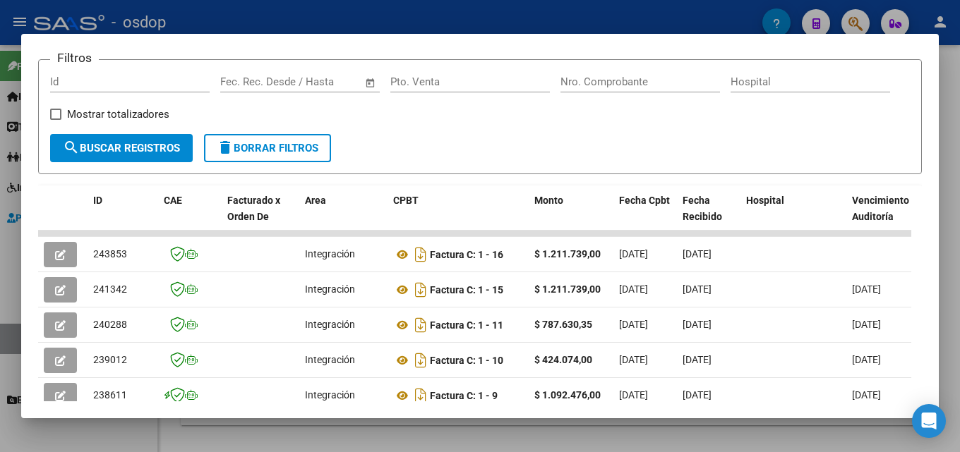
click at [948, 198] on div at bounding box center [480, 226] width 960 height 452
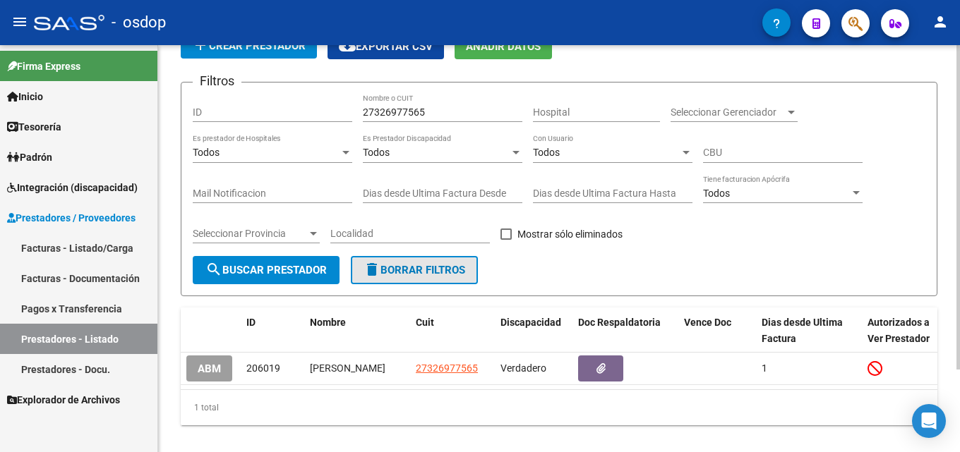
click at [421, 274] on span "delete Borrar Filtros" at bounding box center [414, 270] width 102 height 13
